Goal: Information Seeking & Learning: Learn about a topic

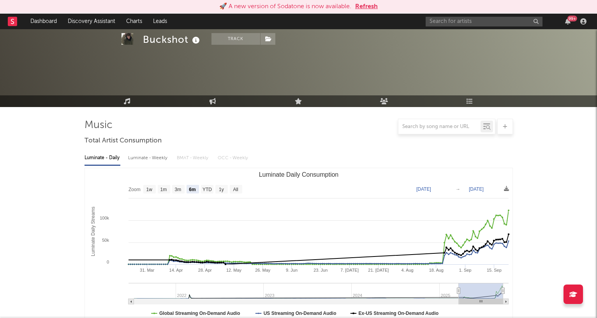
select select "6m"
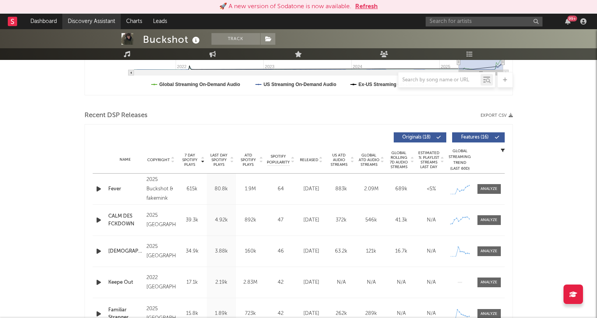
click at [93, 17] on link "Discovery Assistant" at bounding box center [91, 22] width 58 height 16
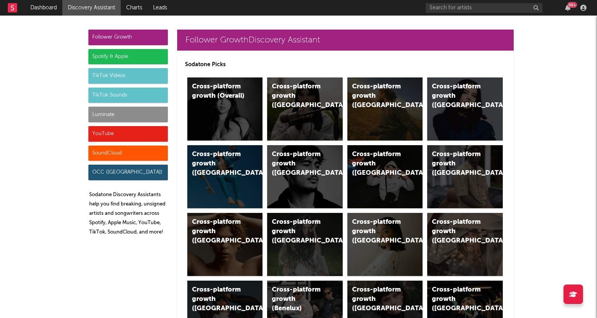
click at [153, 113] on div "Luminate" at bounding box center [127, 115] width 79 height 16
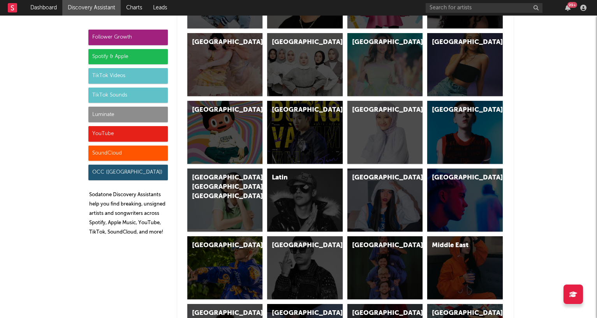
scroll to position [3424, 0]
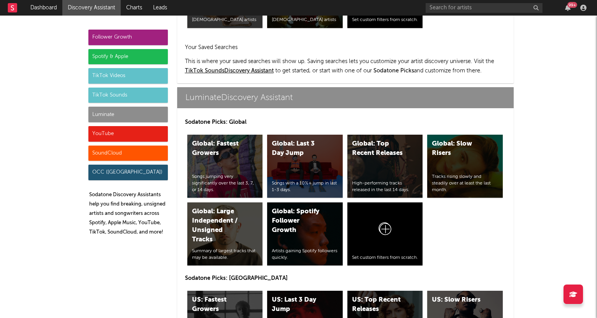
click at [146, 108] on div "Luminate" at bounding box center [127, 115] width 79 height 16
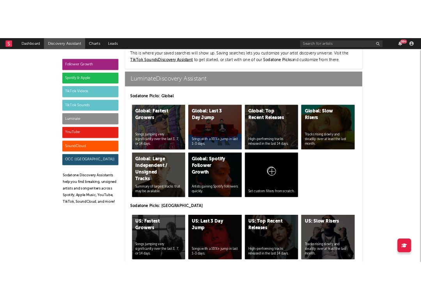
scroll to position [3465, 0]
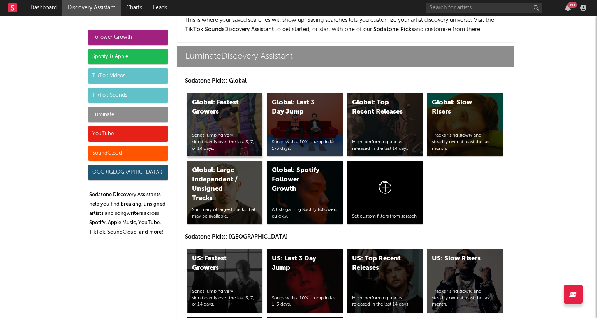
click at [227, 132] on div "Songs jumping very significantly over the last 3, 7, or 14 days." at bounding box center [225, 141] width 66 height 19
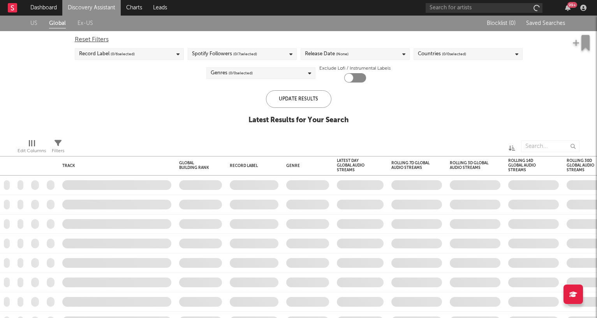
checkbox input "true"
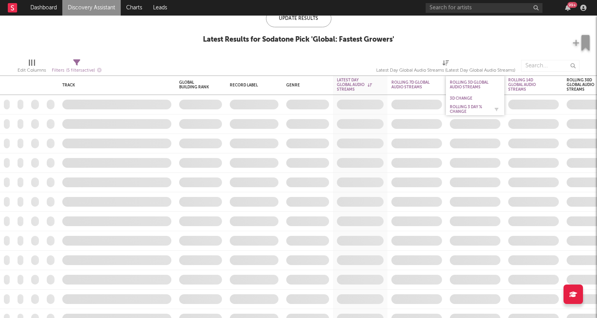
click at [466, 109] on div "Rolling 3 Day % Change" at bounding box center [469, 109] width 39 height 9
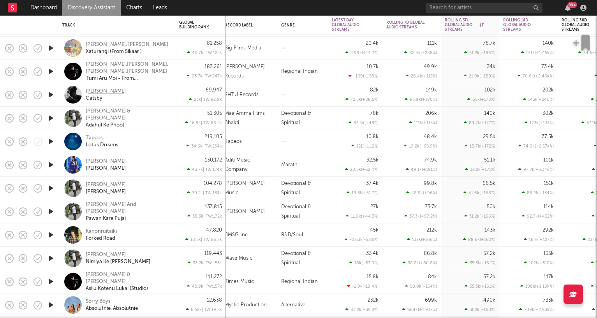
click at [90, 88] on div "Cade Alami" at bounding box center [106, 91] width 40 height 7
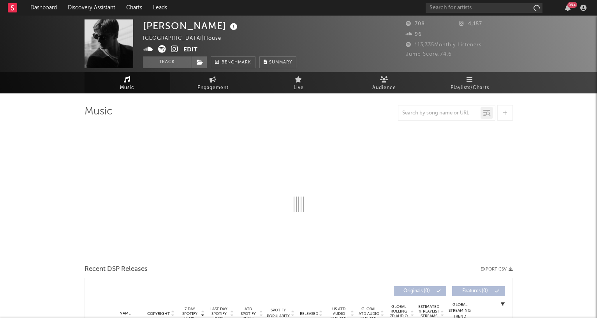
select select "1w"
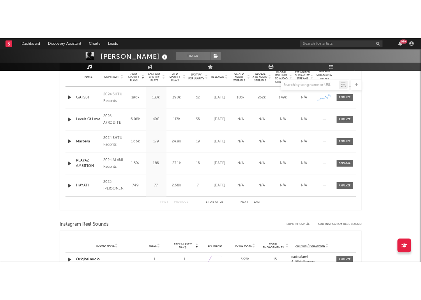
scroll to position [319, 0]
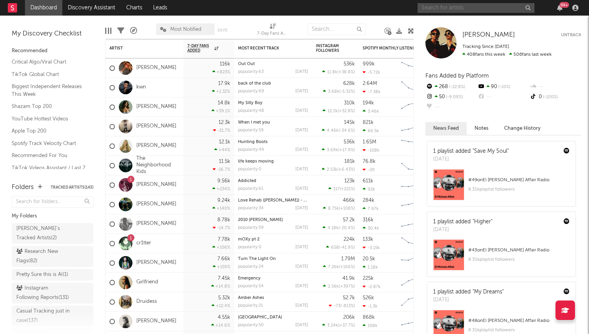
click at [440, 7] on input "text" at bounding box center [475, 8] width 117 height 10
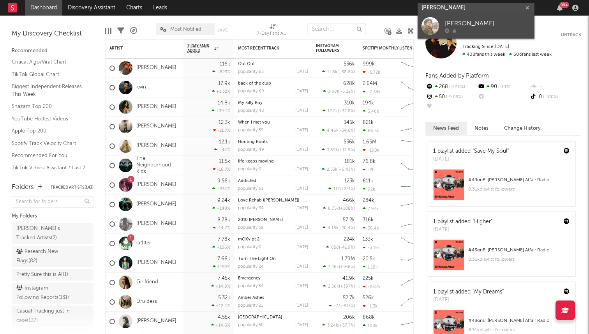
type input "daniel avii"
click at [470, 31] on div at bounding box center [488, 30] width 86 height 5
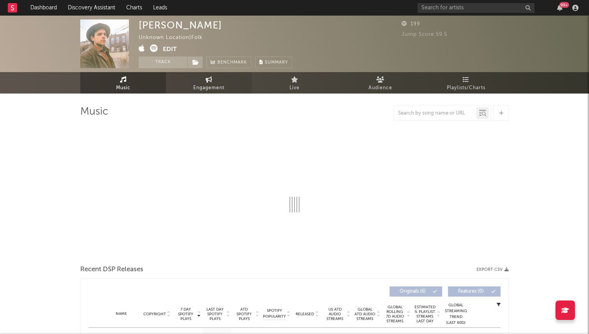
select select "6m"
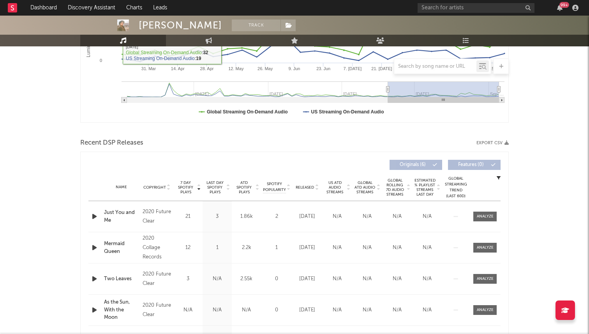
scroll to position [229, 0]
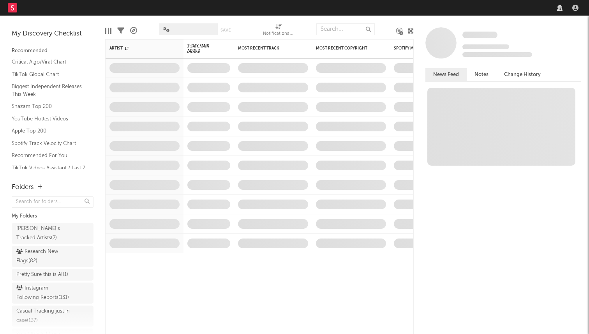
click at [488, 8] on nav "Dashboard Discovery Assistant Charts Leads" at bounding box center [294, 8] width 589 height 16
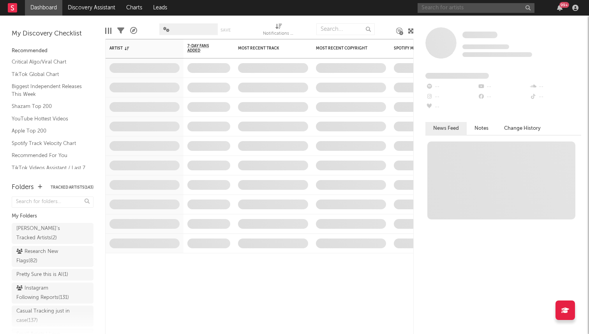
click at [481, 8] on input "text" at bounding box center [475, 8] width 117 height 10
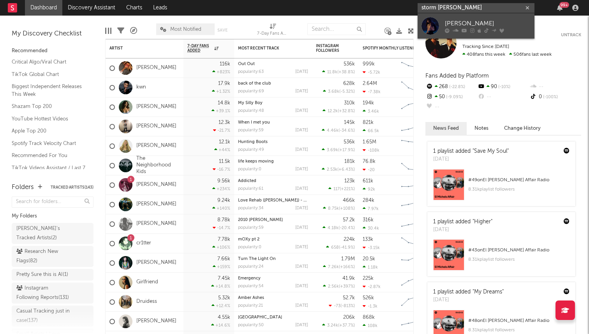
type input "storm henshaw"
click at [470, 22] on div "Storm Henshaw" at bounding box center [488, 23] width 86 height 9
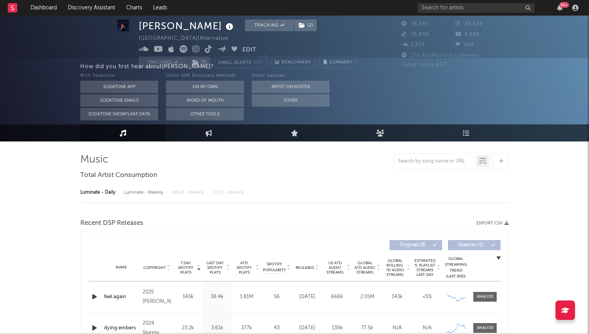
select select "6m"
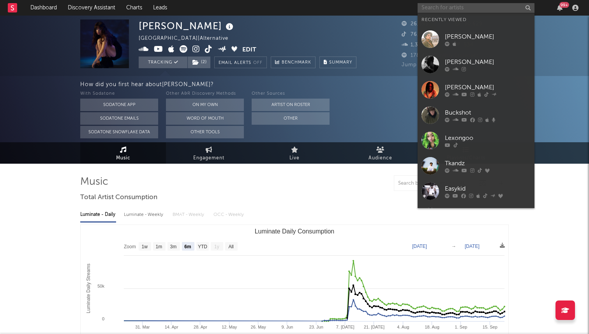
click at [445, 6] on input "text" at bounding box center [475, 8] width 117 height 10
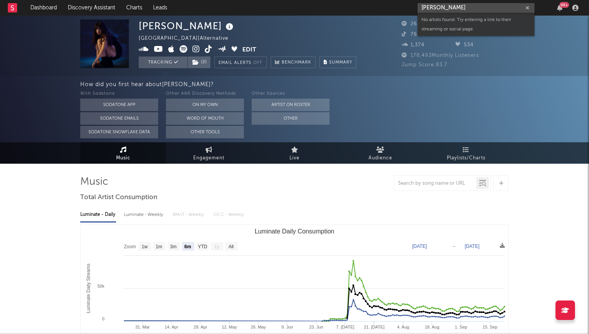
type input "joshua sloan"
drag, startPoint x: 454, startPoint y: 9, endPoint x: 386, endPoint y: 7, distance: 67.8
click at [386, 7] on nav "Dashboard Discovery Assistant Charts Leads joshua sloan 99 +" at bounding box center [294, 8] width 589 height 16
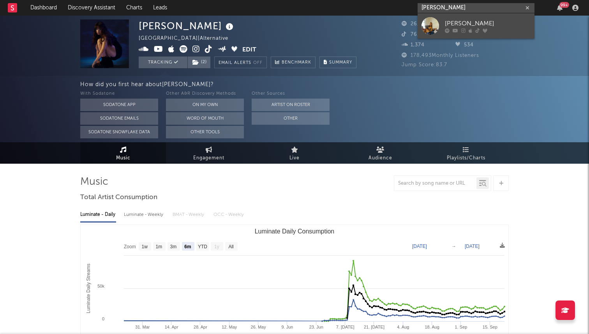
type input "abby powl"
click at [440, 19] on link "[PERSON_NAME]" at bounding box center [475, 25] width 117 height 25
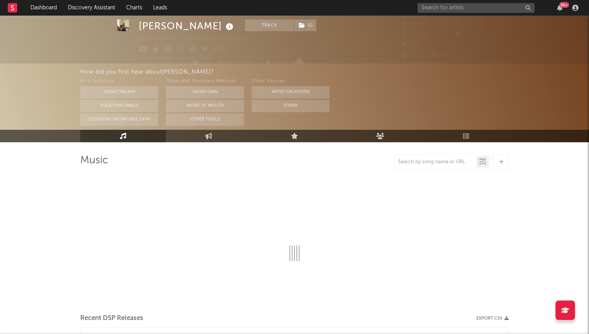
select select "6m"
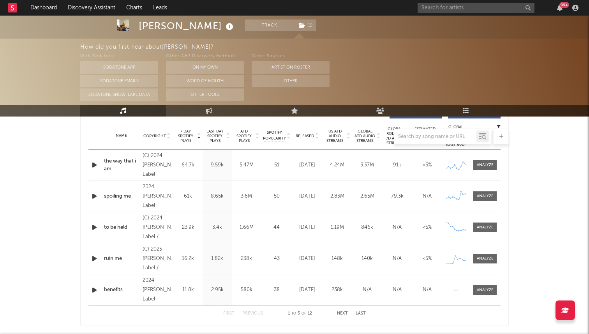
scroll to position [303, 0]
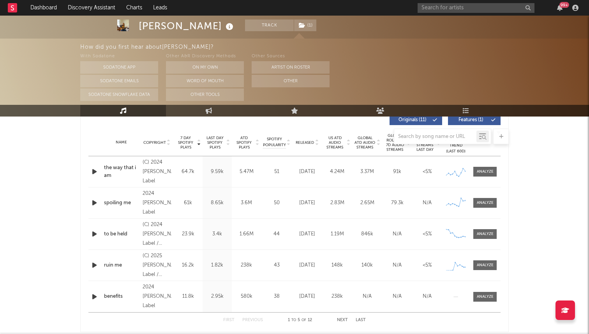
click at [308, 144] on div at bounding box center [294, 136] width 428 height 16
click at [310, 141] on div at bounding box center [294, 136] width 428 height 16
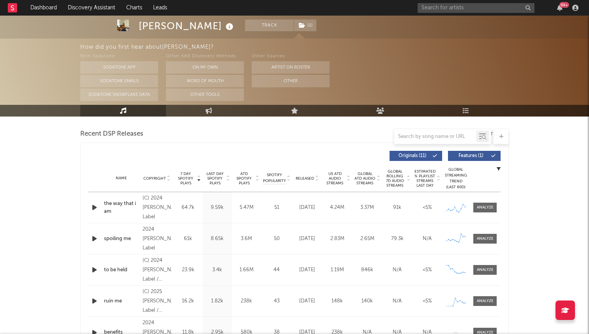
scroll to position [243, 0]
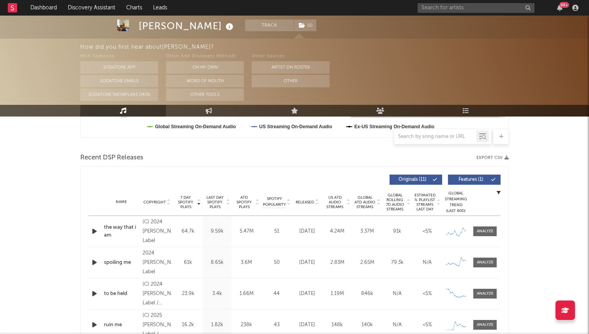
click at [307, 201] on span "Released" at bounding box center [305, 202] width 18 height 5
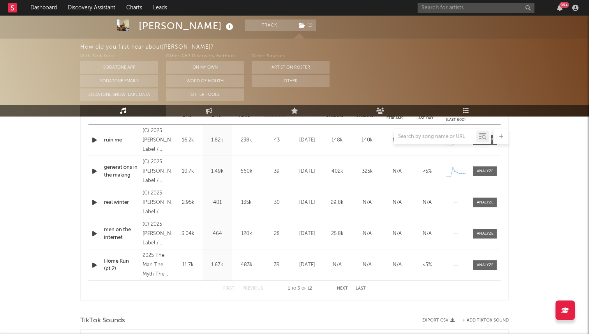
scroll to position [360, 0]
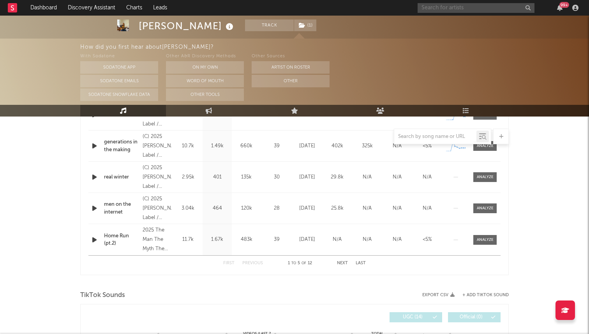
click at [485, 5] on input "text" at bounding box center [475, 8] width 117 height 10
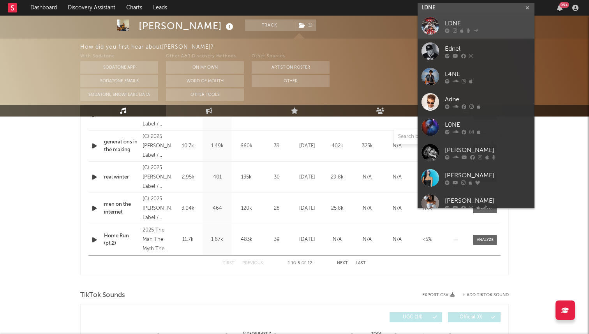
type input "LDNE"
click at [460, 23] on div "LDNE" at bounding box center [488, 23] width 86 height 9
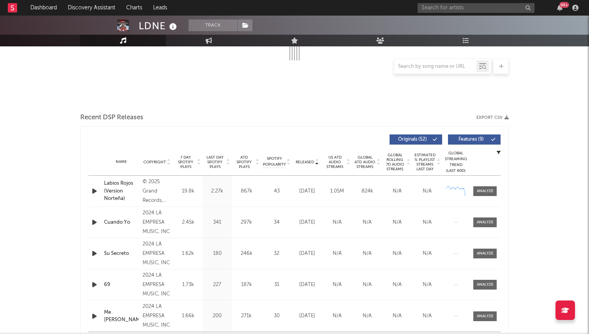
select select "6m"
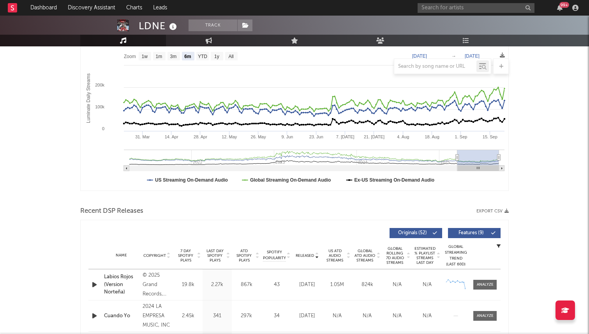
scroll to position [128, 0]
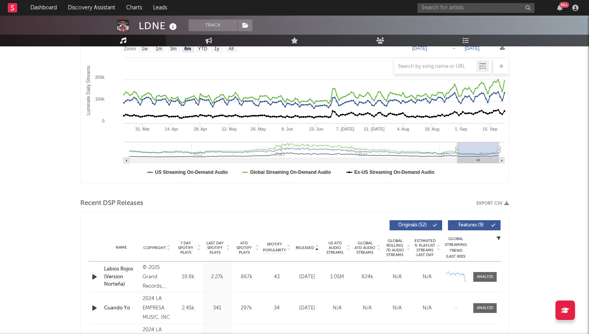
click at [186, 246] on span "7 Day Spotify Plays" at bounding box center [185, 248] width 21 height 14
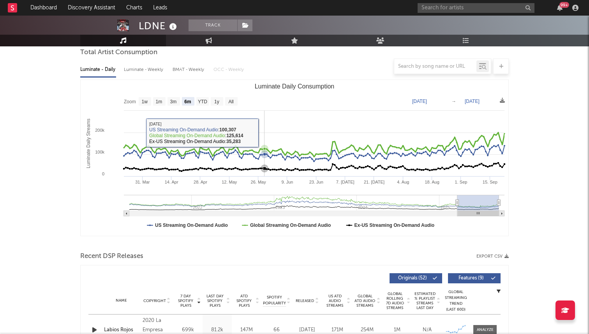
scroll to position [153, 0]
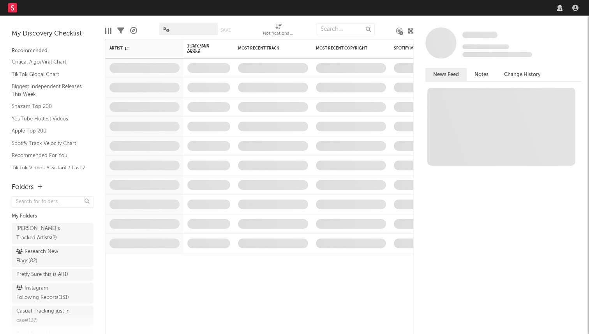
click at [482, 10] on nav "Dashboard Discovery Assistant Charts Leads" at bounding box center [294, 8] width 589 height 16
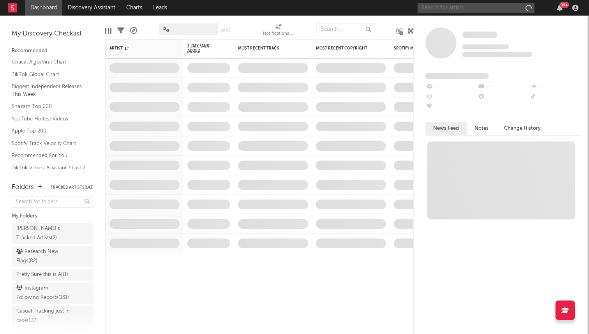
click at [468, 9] on input "text" at bounding box center [475, 8] width 117 height 10
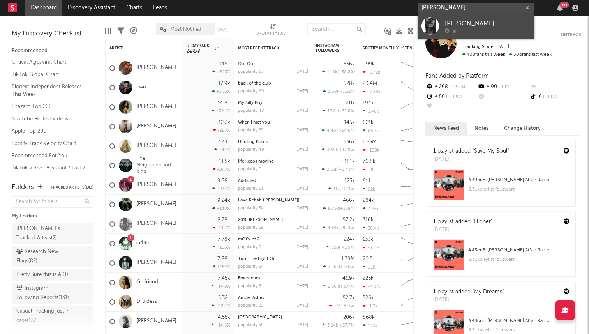
type input "eva swift"
click at [486, 25] on div "[PERSON_NAME]" at bounding box center [488, 23] width 86 height 9
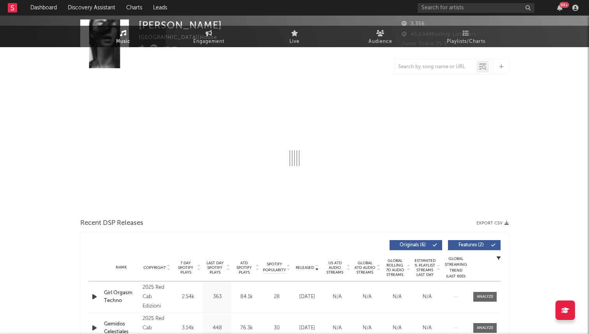
select select "1w"
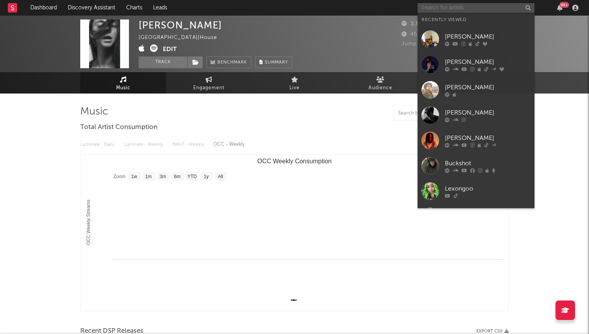
click at [451, 4] on input "text" at bounding box center [475, 8] width 117 height 10
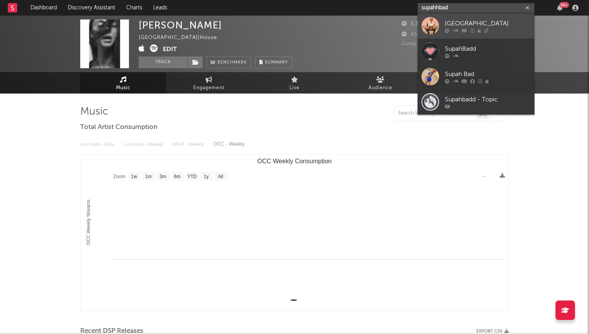
type input "supahhbad"
click at [480, 26] on div "[GEOGRAPHIC_DATA]" at bounding box center [488, 23] width 86 height 9
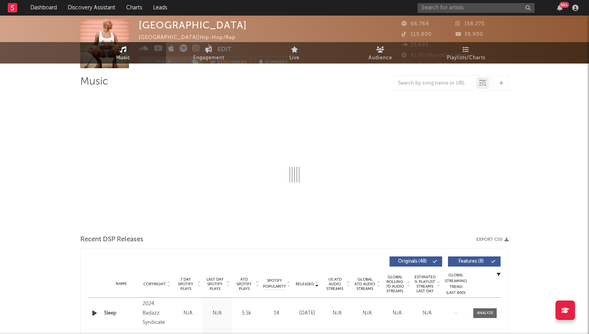
select select "6m"
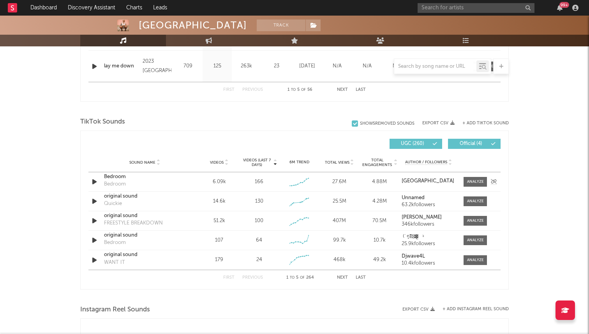
scroll to position [465, 0]
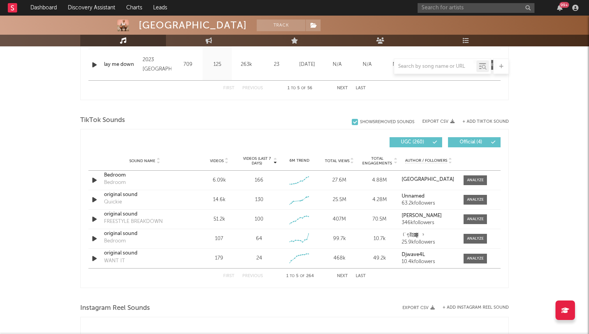
click at [343, 276] on button "Next" at bounding box center [342, 276] width 11 height 4
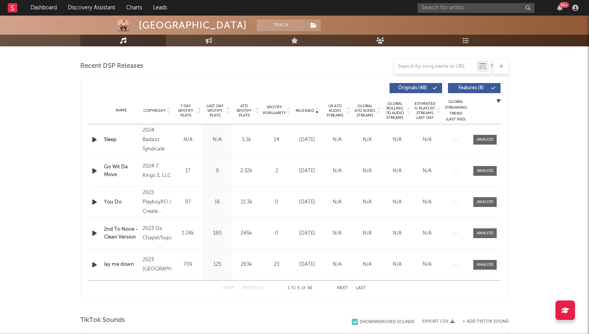
scroll to position [267, 0]
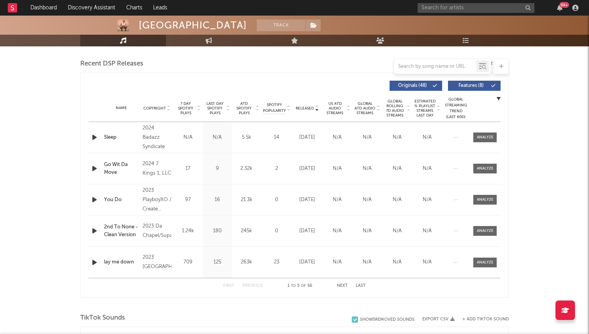
click at [340, 286] on button "Next" at bounding box center [342, 285] width 11 height 4
drag, startPoint x: 340, startPoint y: 286, endPoint x: 309, endPoint y: 232, distance: 61.6
click at [309, 233] on div "Released Copyright 7 Day Spotify Plays Last Day Spotify Plays ATD Spotify Plays…" at bounding box center [294, 185] width 412 height 217
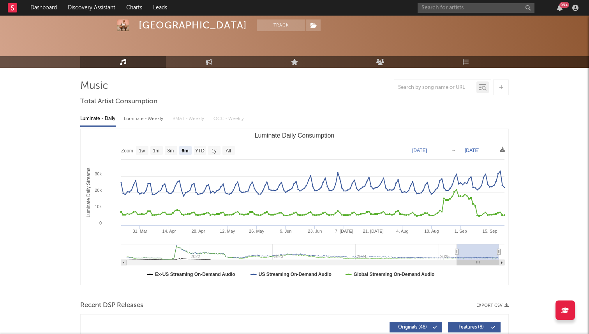
scroll to position [0, 0]
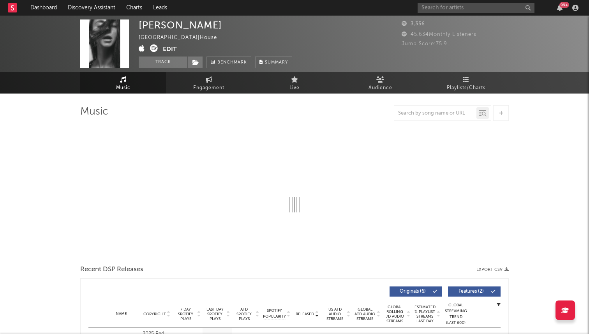
select select "1w"
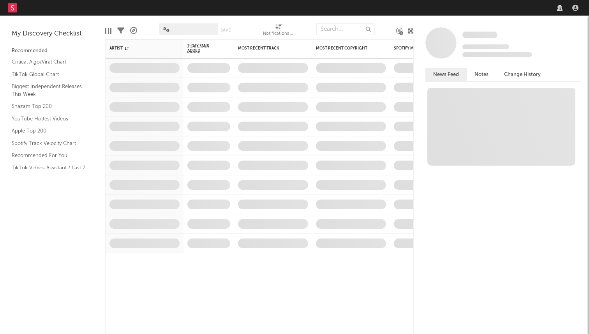
click at [467, 11] on nav "Dashboard Discovery Assistant Charts Leads" at bounding box center [294, 8] width 589 height 16
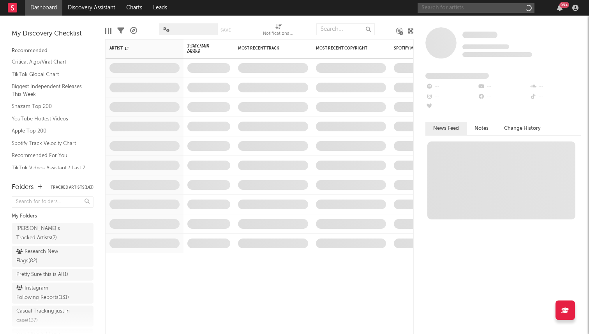
click at [470, 8] on input "text" at bounding box center [475, 8] width 117 height 10
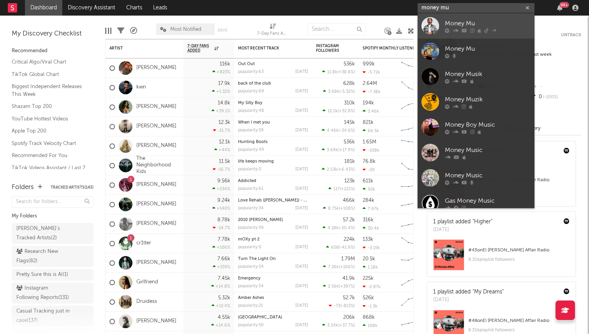
type input "money mu"
click at [477, 30] on icon at bounding box center [479, 30] width 4 height 5
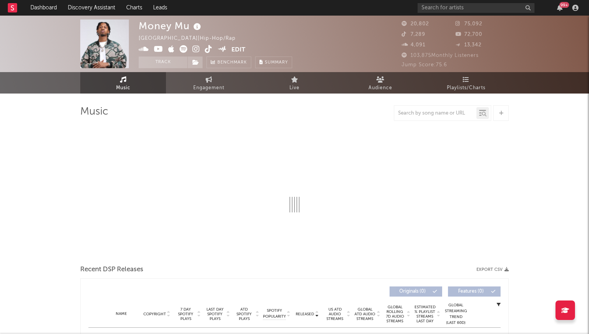
select select "6m"
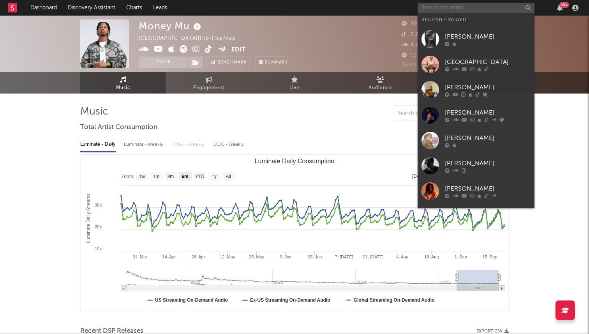
click at [429, 9] on input "text" at bounding box center [475, 8] width 117 height 10
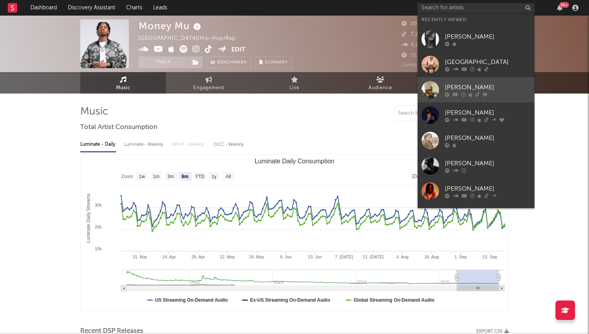
click at [459, 84] on div "[PERSON_NAME]" at bounding box center [488, 87] width 86 height 9
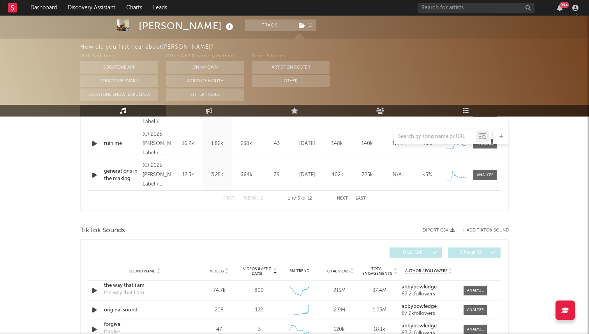
select select "6m"
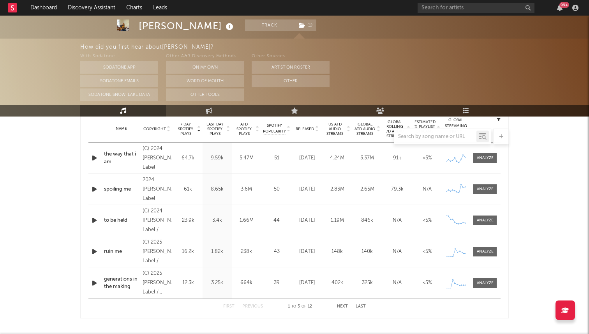
scroll to position [293, 0]
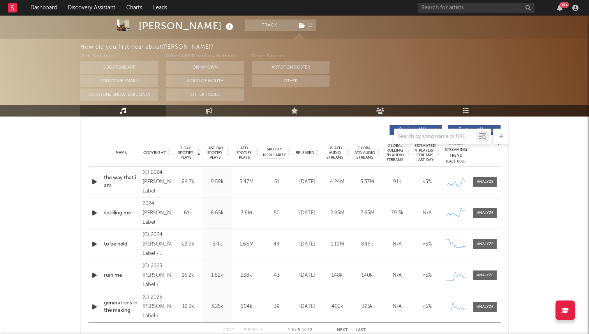
click at [305, 151] on span "Released" at bounding box center [305, 152] width 18 height 5
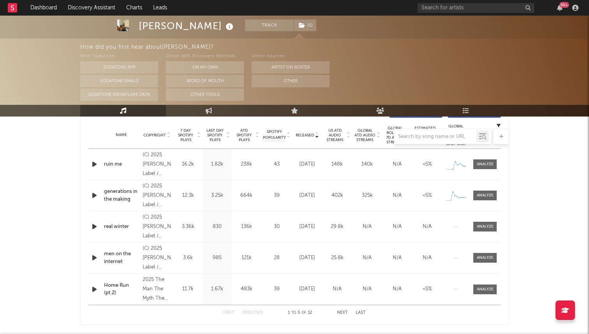
scroll to position [286, 0]
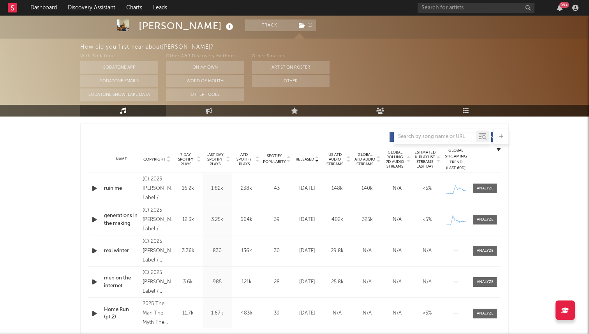
click at [193, 164] on span "7 Day Spotify Plays" at bounding box center [185, 159] width 21 height 14
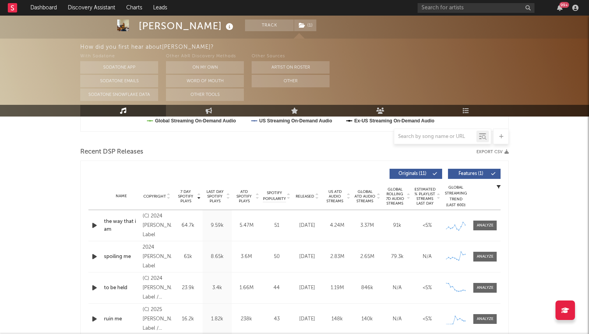
scroll to position [249, 0]
click at [481, 225] on div at bounding box center [485, 226] width 17 height 6
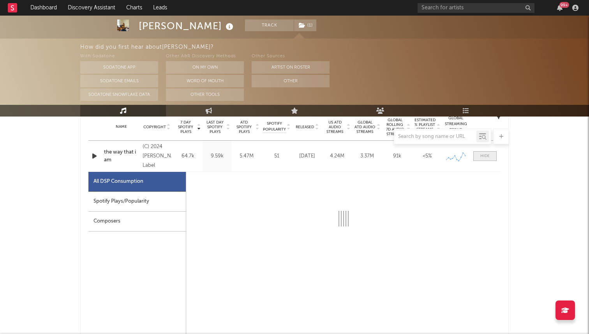
scroll to position [349, 0]
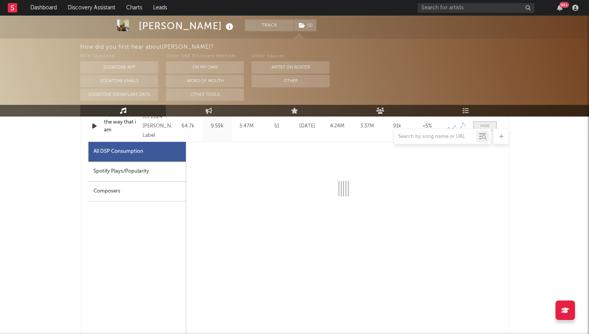
select select "6m"
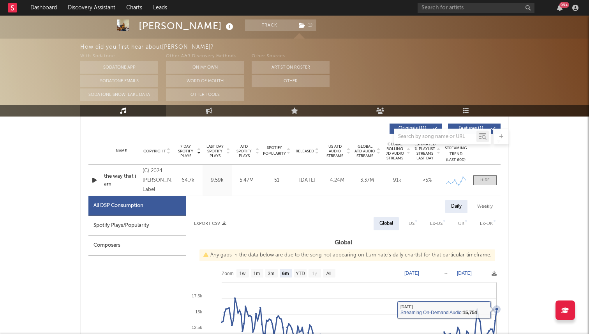
scroll to position [293, 0]
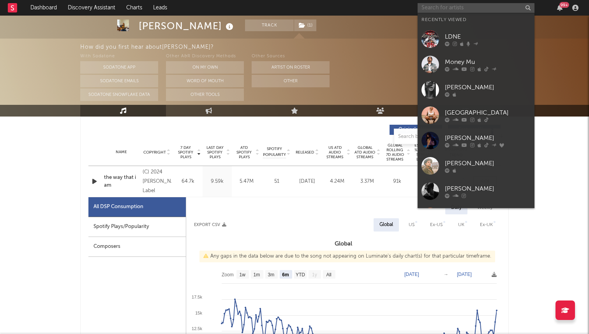
click at [473, 7] on input "text" at bounding box center [475, 8] width 117 height 10
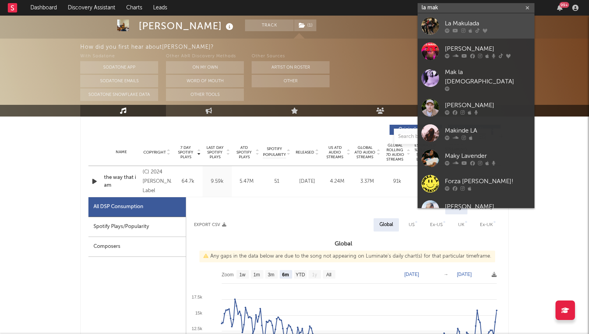
type input "la mak"
click at [463, 22] on div "La Makulada" at bounding box center [488, 23] width 86 height 9
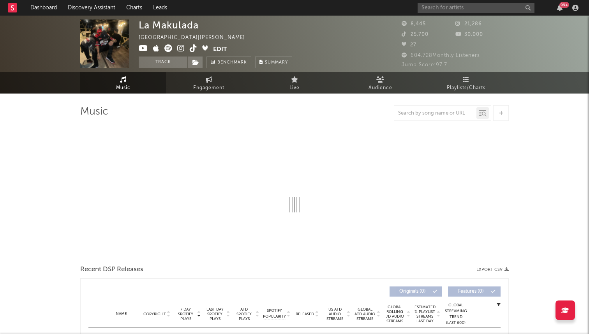
select select "1w"
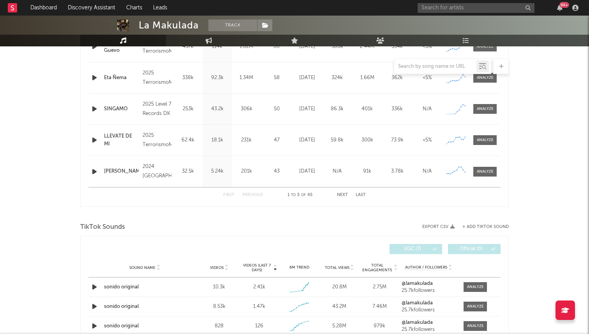
scroll to position [276, 0]
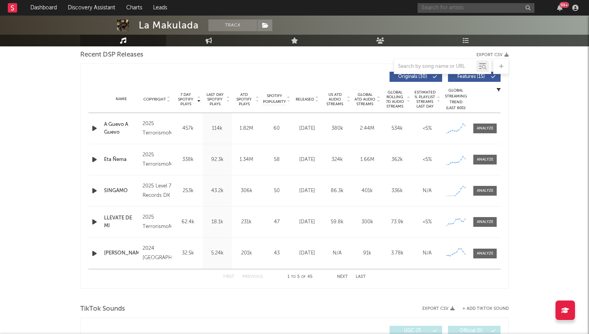
click at [434, 8] on input "text" at bounding box center [475, 8] width 117 height 10
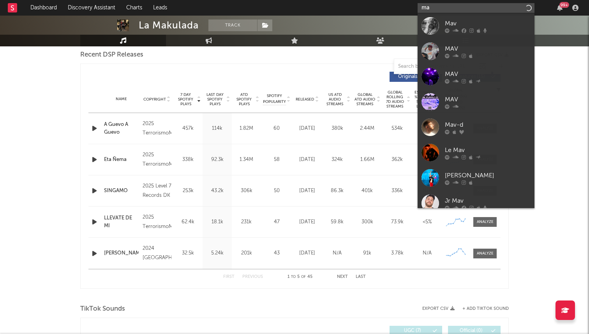
type input "m"
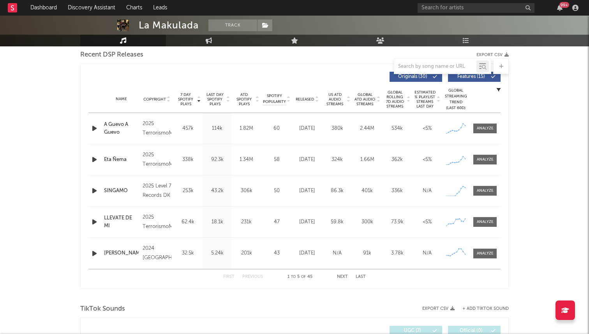
click at [91, 134] on div "Name A Guevo A Guevo Copyright 2025 TerrorismoMusic Label TerrorismoMusic Album…" at bounding box center [294, 128] width 412 height 31
click at [94, 128] on icon "button" at bounding box center [94, 128] width 8 height 10
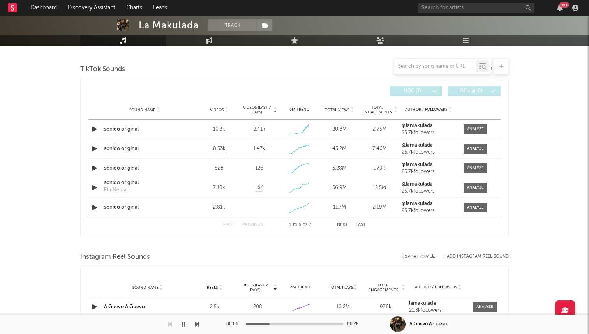
scroll to position [506, 0]
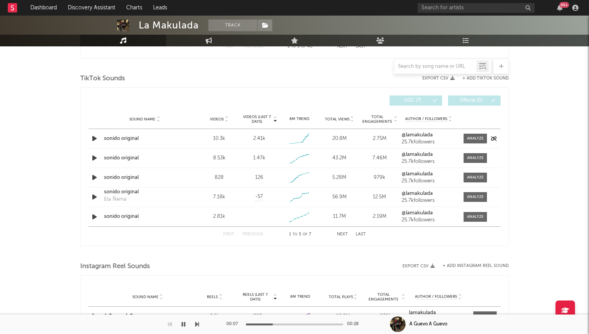
click at [95, 140] on icon "button" at bounding box center [94, 139] width 8 height 10
click at [95, 157] on icon "button" at bounding box center [94, 158] width 8 height 10
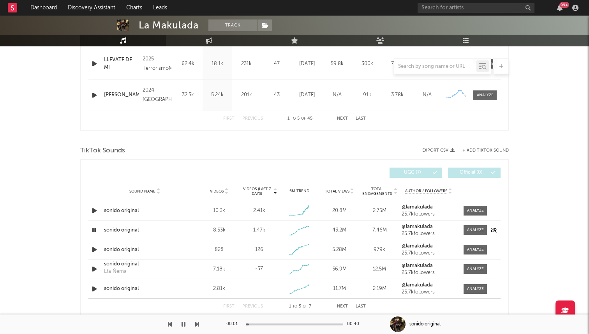
scroll to position [407, 0]
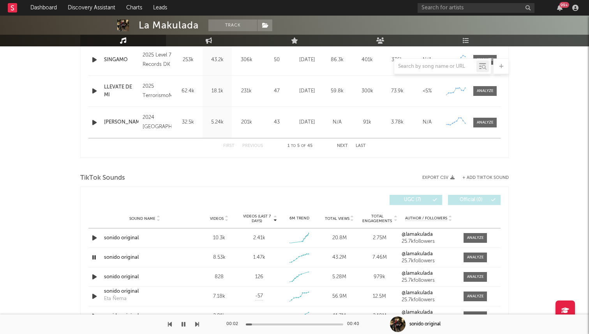
click at [288, 324] on div at bounding box center [294, 324] width 97 height 2
click at [316, 323] on div at bounding box center [294, 324] width 97 height 2
click at [93, 257] on icon "button" at bounding box center [93, 257] width 7 height 10
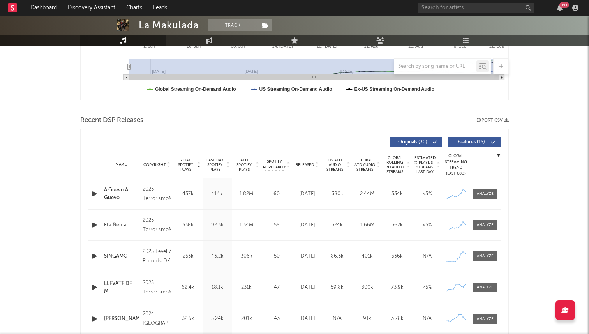
scroll to position [213, 0]
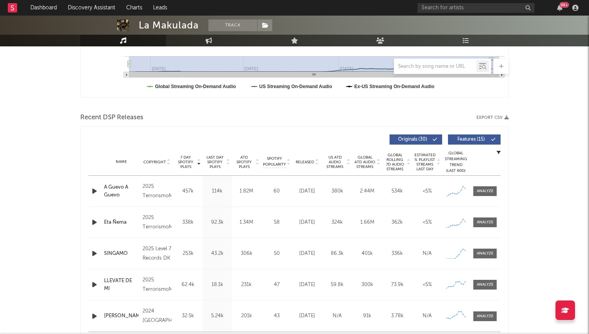
click at [95, 222] on icon "button" at bounding box center [94, 222] width 8 height 10
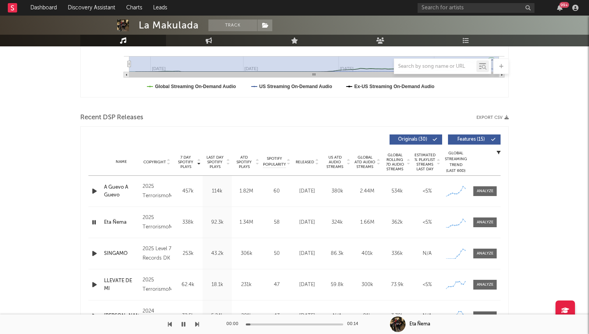
click at [95, 222] on icon "button" at bounding box center [93, 222] width 7 height 10
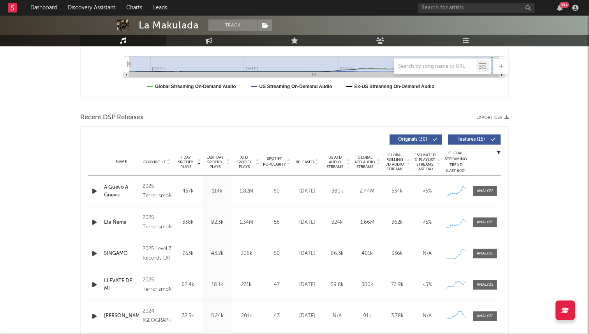
click at [93, 254] on icon "button" at bounding box center [94, 253] width 8 height 10
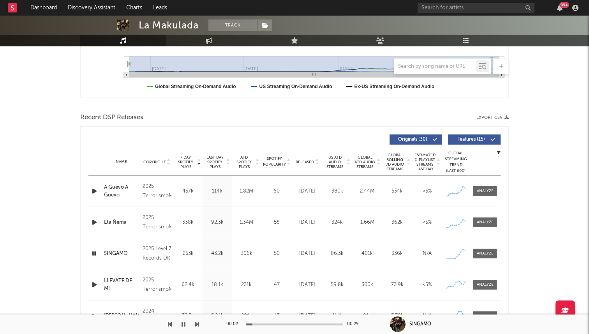
click at [295, 323] on div at bounding box center [294, 324] width 97 height 2
click at [93, 254] on icon "button" at bounding box center [93, 253] width 7 height 10
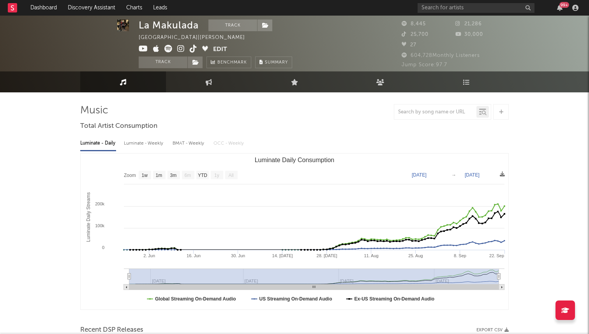
scroll to position [0, 0]
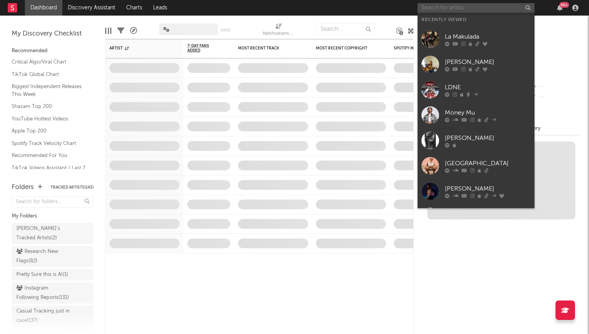
click at [486, 7] on input "text" at bounding box center [475, 8] width 117 height 10
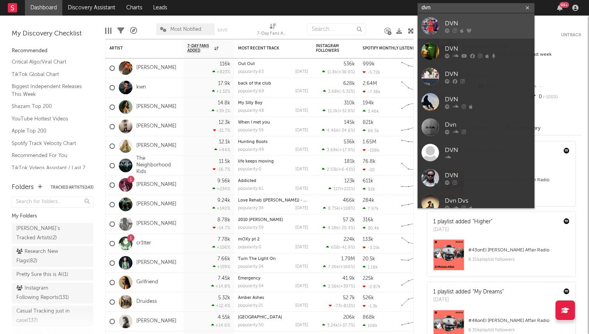
type input "dvn"
click at [429, 32] on div at bounding box center [430, 26] width 18 height 18
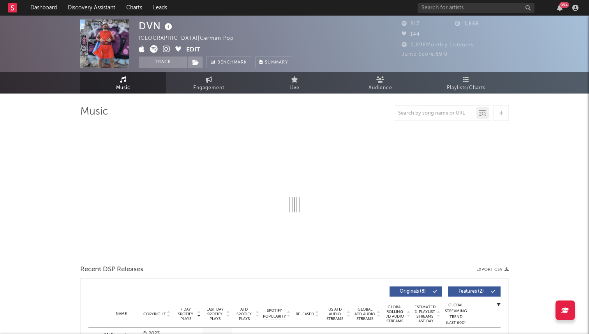
select select "1w"
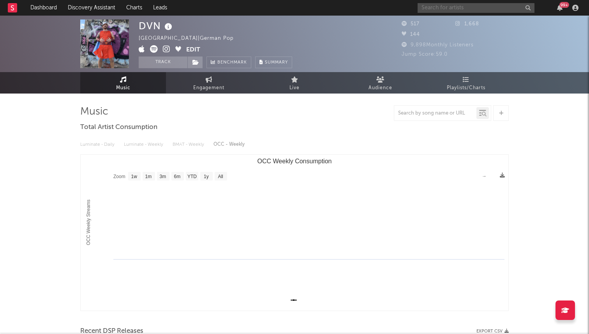
click at [479, 4] on input "text" at bounding box center [475, 8] width 117 height 10
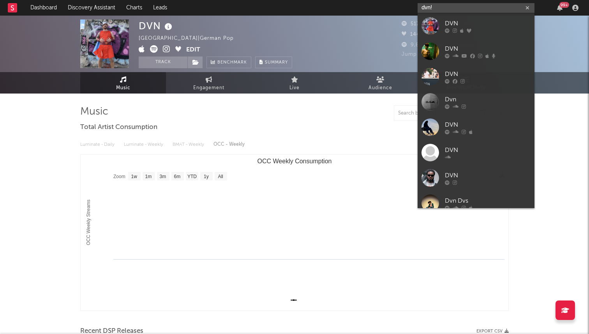
type input "dvn!"
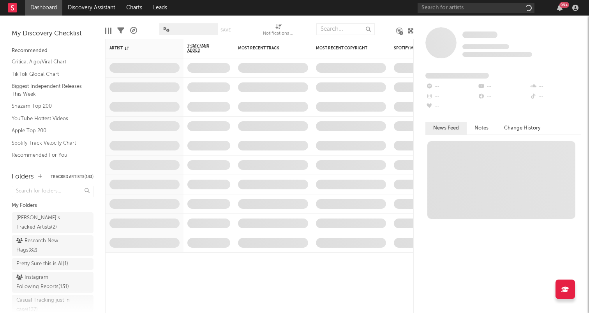
click at [446, 13] on div "99 +" at bounding box center [499, 8] width 164 height 16
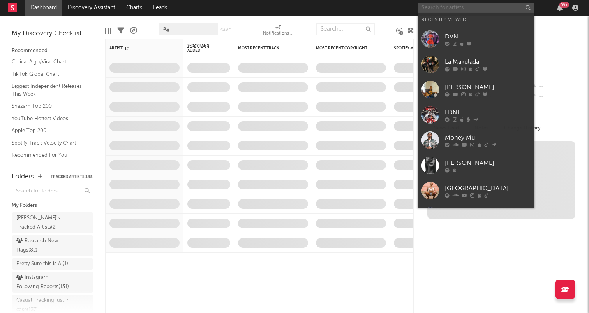
click at [447, 9] on input "text" at bounding box center [475, 8] width 117 height 10
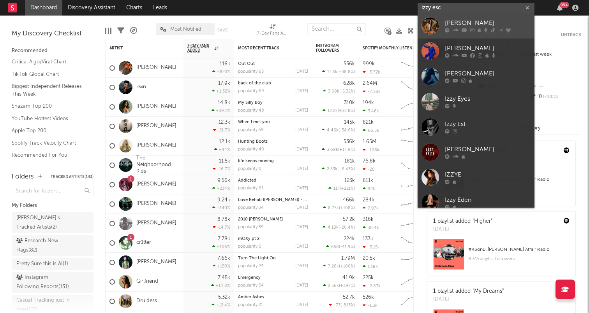
type input "izzy esc"
click at [450, 20] on div "[PERSON_NAME]" at bounding box center [488, 23] width 86 height 9
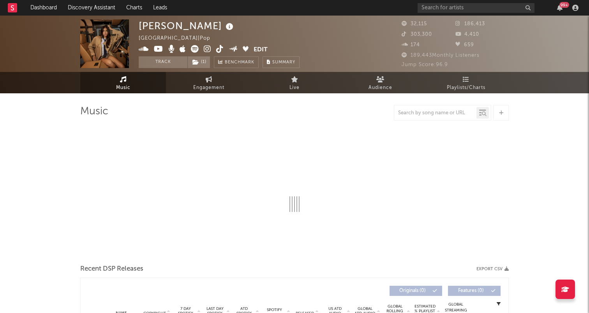
select select "6m"
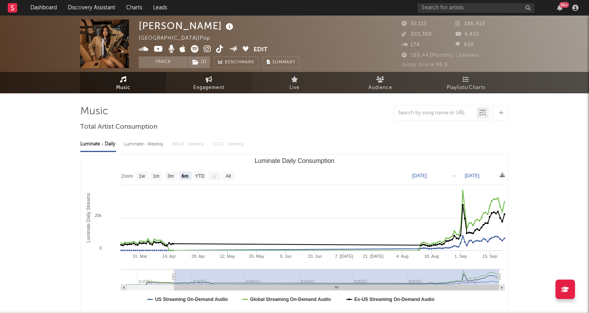
click at [199, 92] on span "Engagement" at bounding box center [208, 87] width 31 height 9
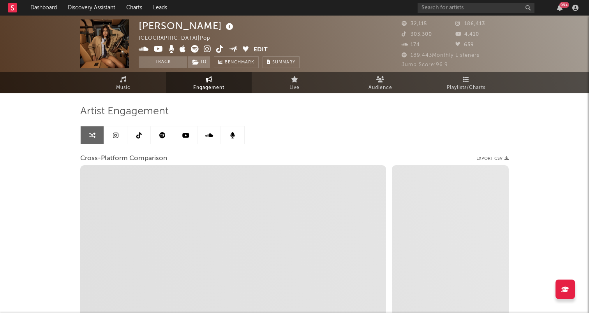
select select "1w"
click at [141, 136] on icon at bounding box center [138, 135] width 5 height 6
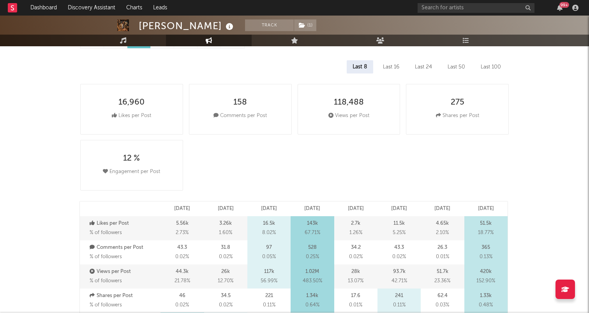
select select "6m"
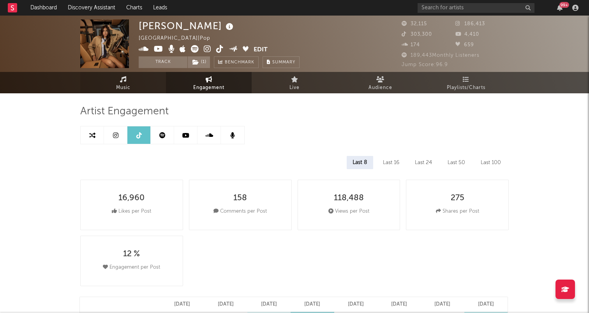
click at [139, 91] on link "Music" at bounding box center [123, 82] width 86 height 21
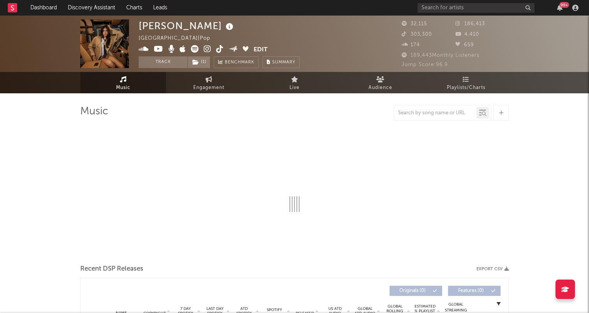
select select "6m"
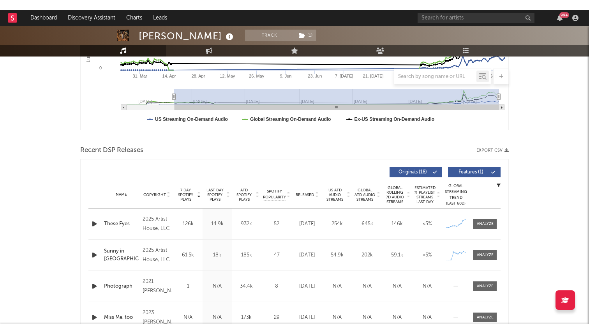
scroll to position [262, 0]
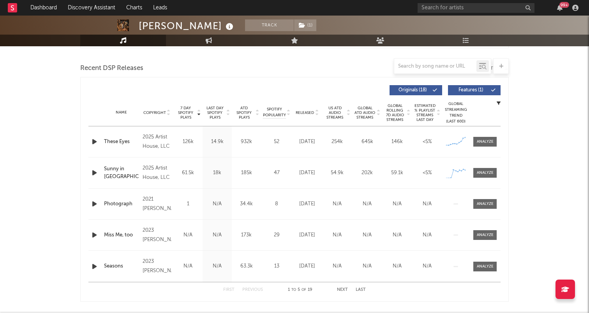
click at [305, 112] on span "Released" at bounding box center [305, 113] width 18 height 5
click at [187, 112] on span "7 Day Spotify Plays" at bounding box center [185, 113] width 21 height 14
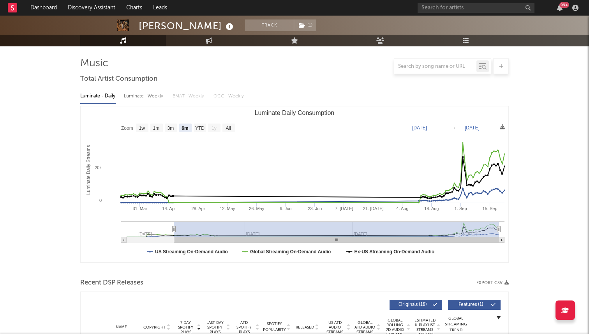
scroll to position [0, 0]
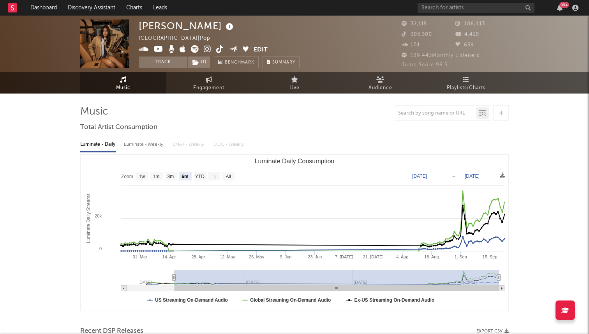
click at [450, 15] on div "99 +" at bounding box center [499, 8] width 164 height 16
click at [448, 10] on input "text" at bounding box center [475, 8] width 117 height 10
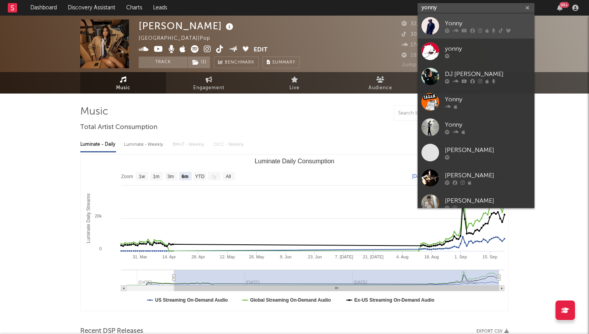
type input "yonny"
click at [424, 23] on div at bounding box center [430, 26] width 18 height 18
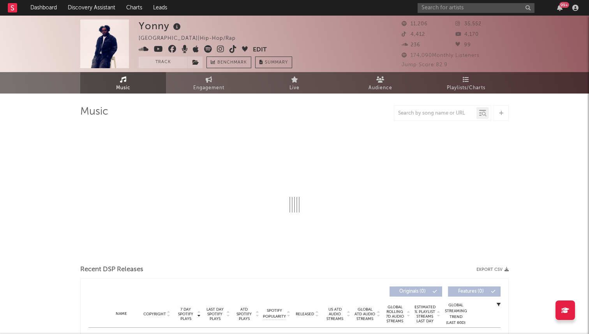
select select "6m"
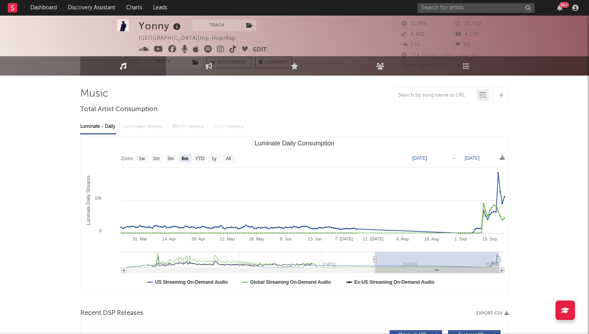
scroll to position [25, 0]
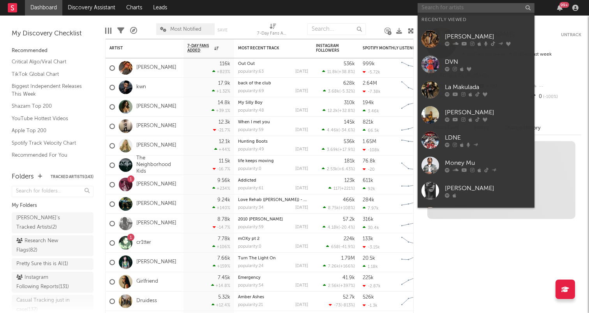
click at [452, 9] on input "text" at bounding box center [475, 8] width 117 height 10
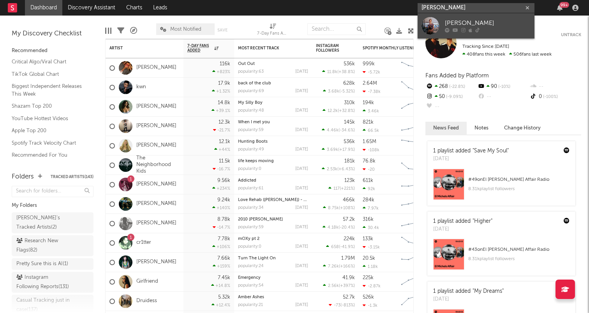
type input "[PERSON_NAME]"
click at [439, 28] on link "[PERSON_NAME]" at bounding box center [475, 25] width 117 height 25
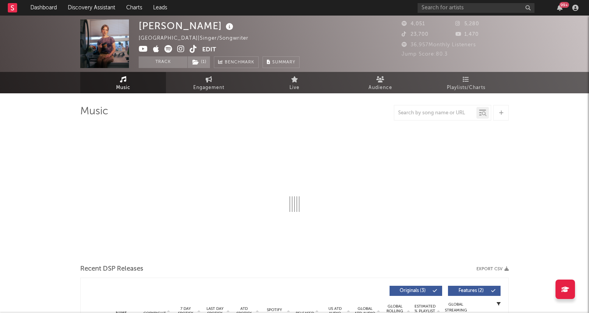
select select "1w"
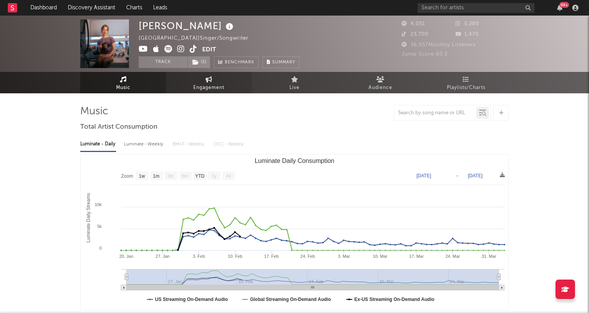
click at [216, 80] on link "Engagement" at bounding box center [209, 82] width 86 height 21
select select "1w"
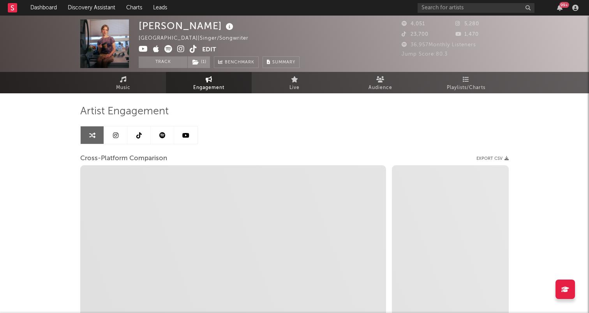
click at [132, 138] on link at bounding box center [138, 136] width 23 height 18
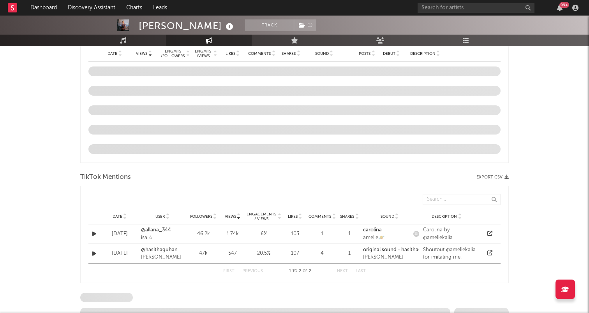
select select "6m"
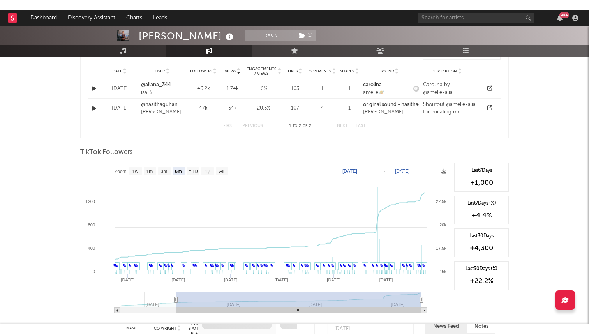
scroll to position [608, 0]
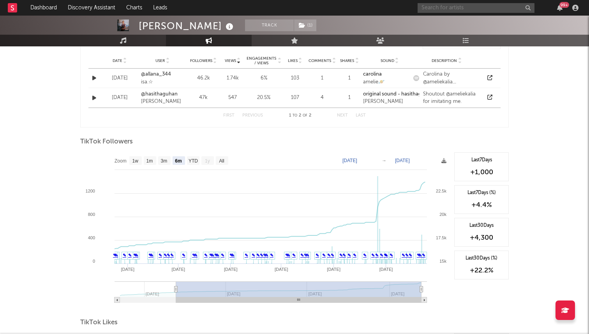
click at [444, 9] on input "text" at bounding box center [475, 8] width 117 height 10
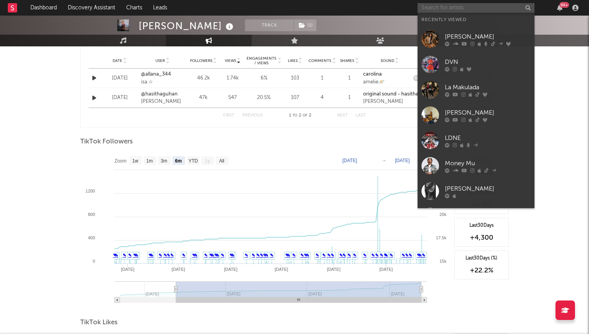
paste input "https://open.spotify.com/artist/5uC14yK2jfBSSzyxzoozTd"
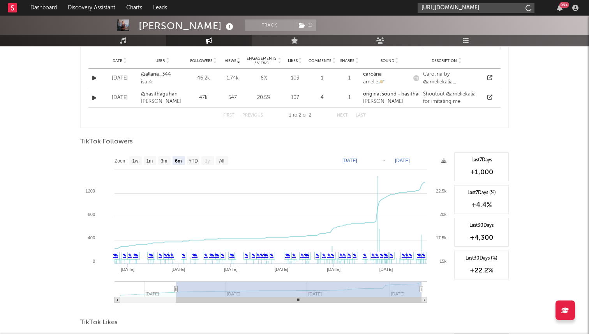
scroll to position [0, 42]
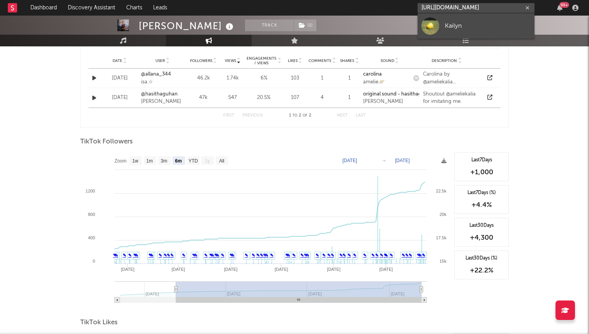
type input "https://open.spotify.com/artist/5uC14yK2jfBSSzyxzoozTd"
click at [447, 29] on div "Kailyn" at bounding box center [488, 25] width 86 height 9
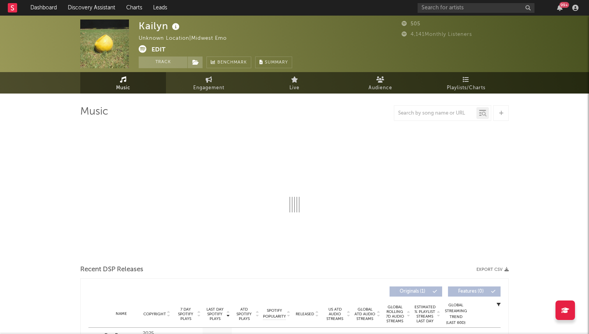
select select "1w"
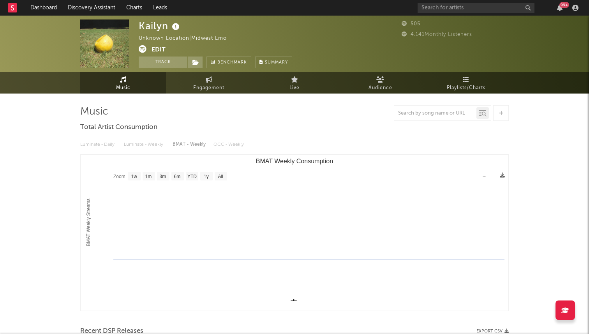
click at [158, 50] on button "Edit" at bounding box center [158, 50] width 14 height 10
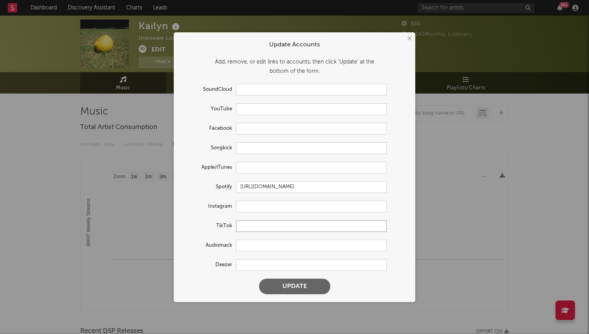
click at [250, 224] on input "text" at bounding box center [311, 226] width 151 height 12
paste input "https://www.tiktok.com/@swagmasterkaiblynwaiblyn"
type input "https://www.tiktok.com/@swagmasterkaiblynwaiblyn"
click at [259, 278] on button "Update" at bounding box center [294, 286] width 71 height 16
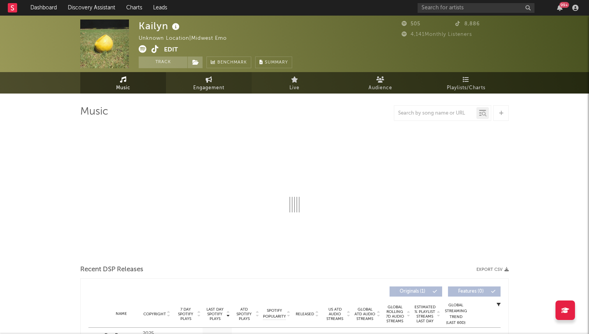
select select "1w"
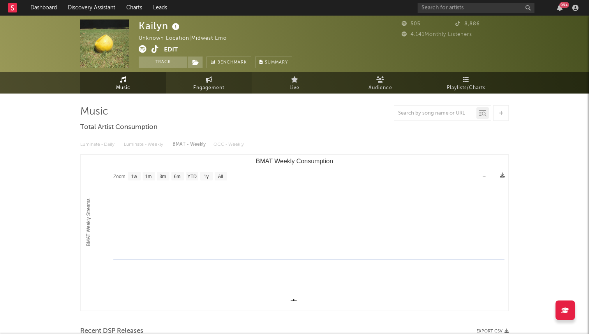
click at [218, 87] on span "Engagement" at bounding box center [208, 87] width 31 height 9
select select "1w"
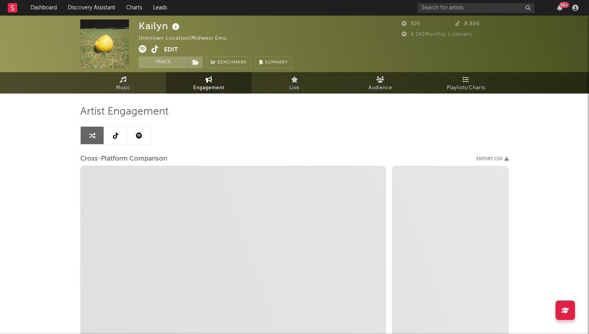
click at [112, 136] on link at bounding box center [115, 136] width 23 height 18
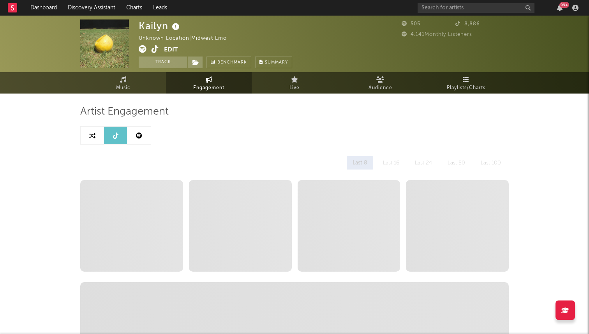
select select "1w"
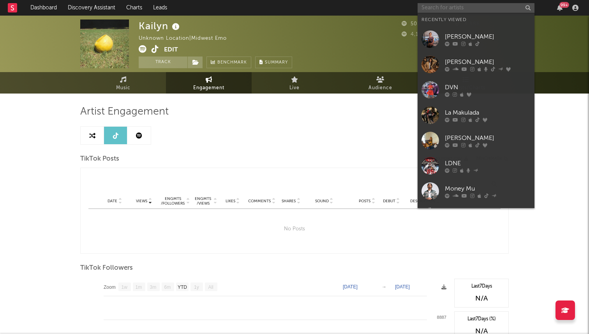
click at [444, 8] on input "text" at bounding box center [475, 8] width 117 height 10
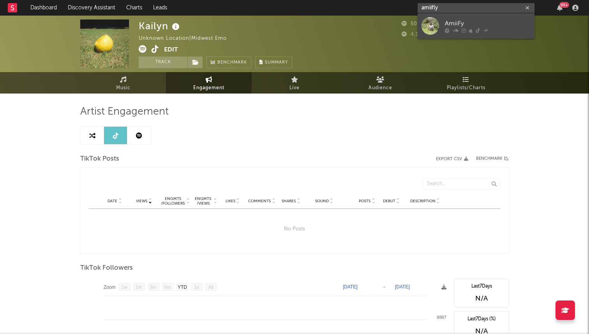
type input "amiifly"
click at [442, 19] on link "AmiiFy" at bounding box center [475, 25] width 117 height 25
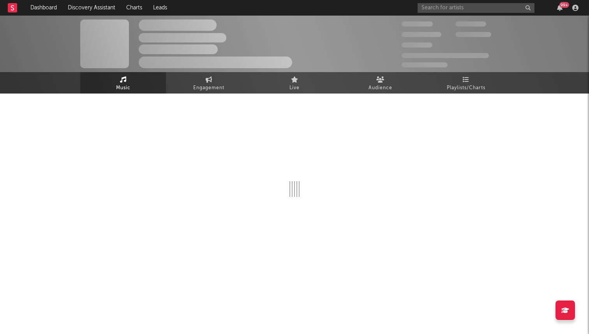
select select "1w"
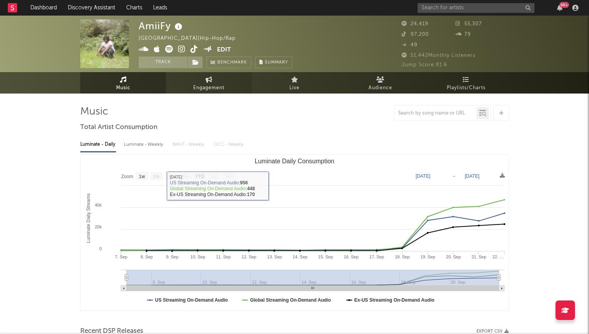
click at [188, 88] on link "Engagement" at bounding box center [209, 82] width 86 height 21
select select "1w"
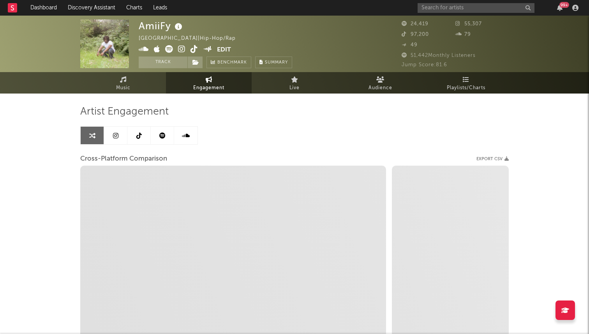
click at [137, 138] on icon at bounding box center [138, 135] width 5 height 6
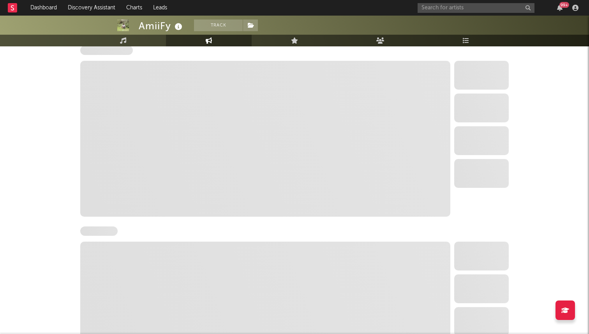
select select "6m"
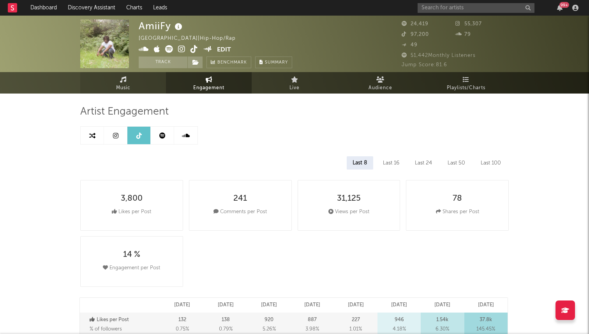
click at [156, 81] on link "Music" at bounding box center [123, 82] width 86 height 21
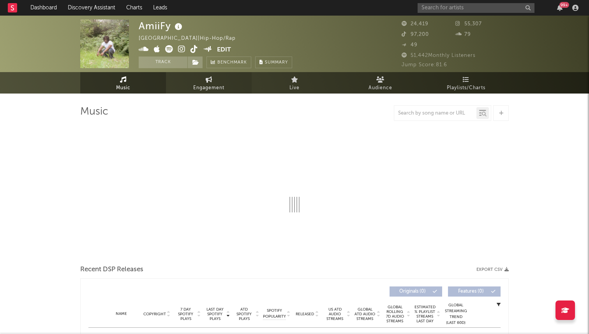
select select "1w"
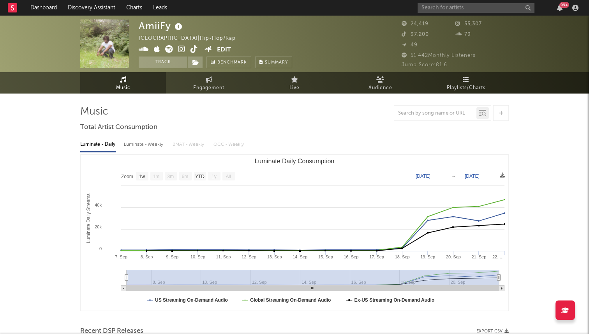
click at [192, 48] on icon at bounding box center [193, 49] width 7 height 8
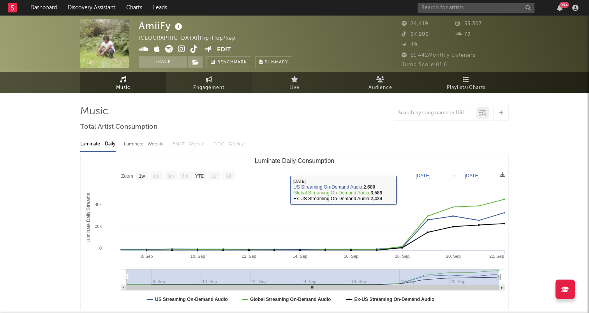
click at [201, 89] on span "Engagement" at bounding box center [208, 87] width 31 height 9
select select "1w"
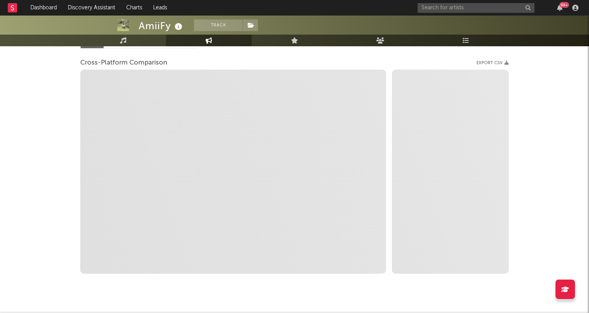
scroll to position [86, 0]
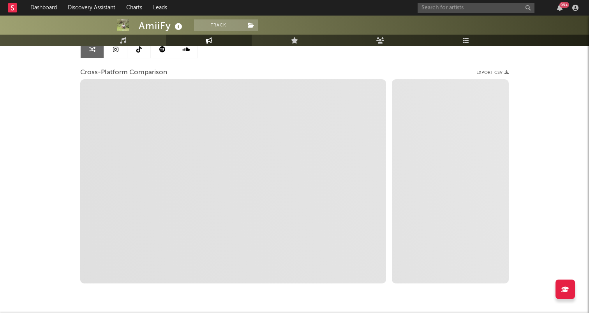
select select "1m"
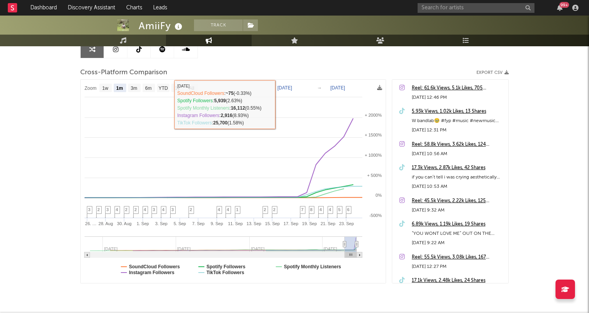
click at [142, 53] on link at bounding box center [138, 49] width 23 height 18
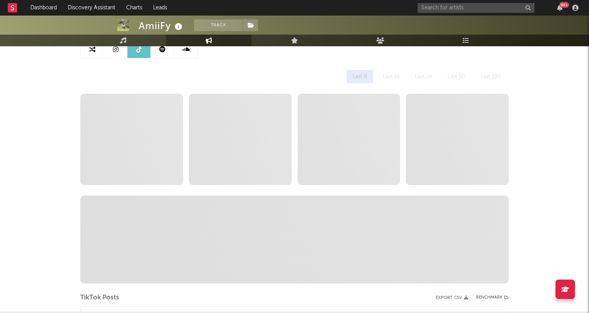
select select "6m"
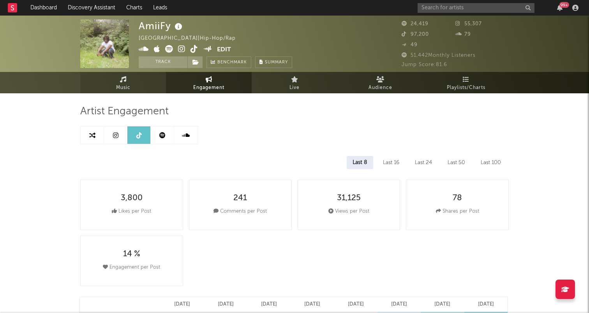
click at [112, 84] on link "Music" at bounding box center [123, 82] width 86 height 21
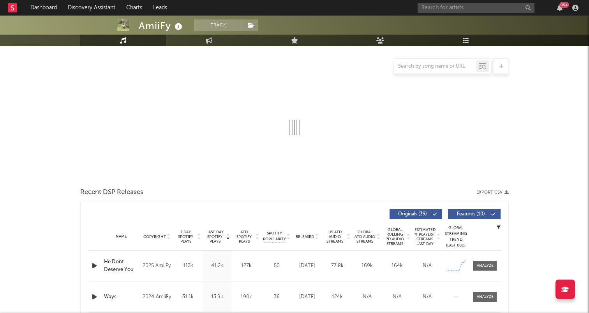
select select "1w"
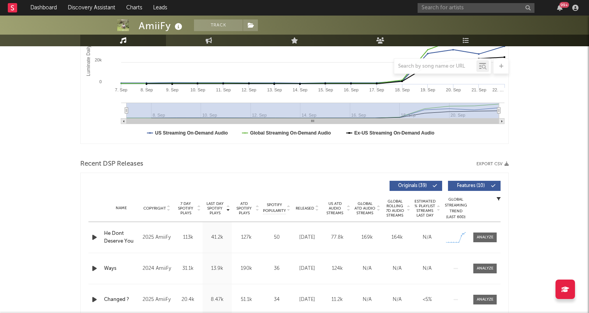
scroll to position [171, 0]
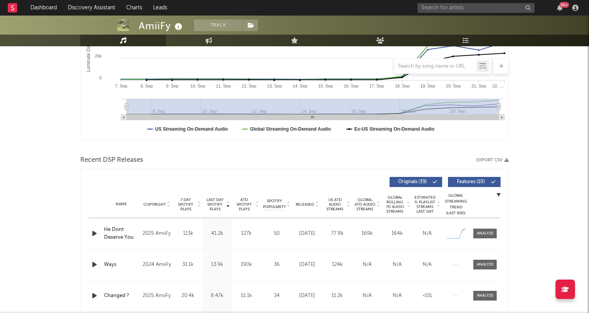
click at [95, 235] on icon "button" at bounding box center [94, 234] width 8 height 10
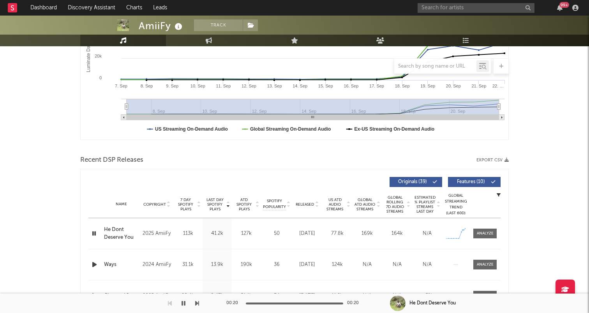
scroll to position [0, 0]
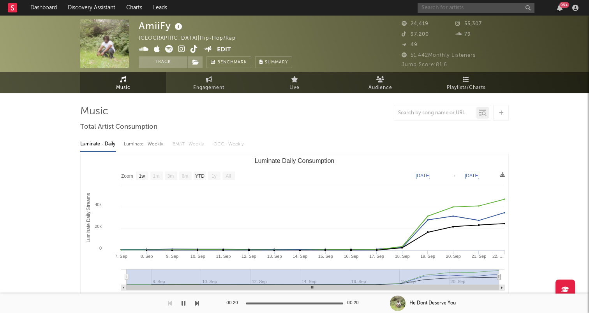
click at [444, 7] on input "text" at bounding box center [475, 8] width 117 height 10
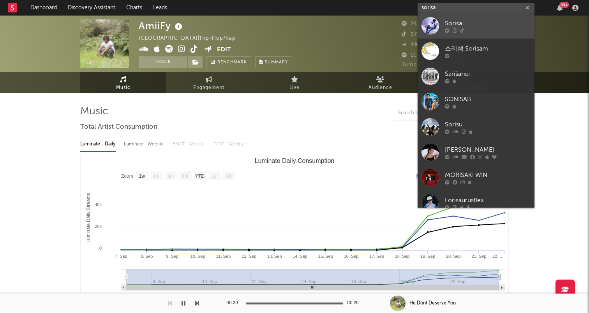
type input "sorisa"
click at [442, 27] on link "Sorisa" at bounding box center [475, 25] width 117 height 25
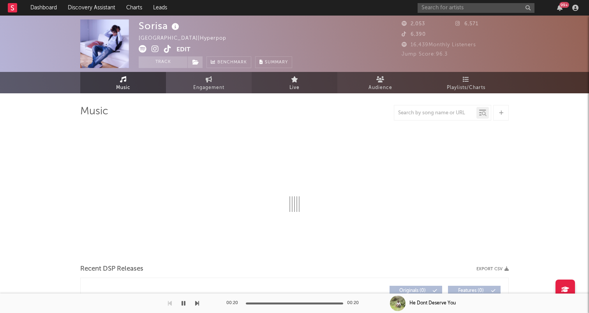
select select "1w"
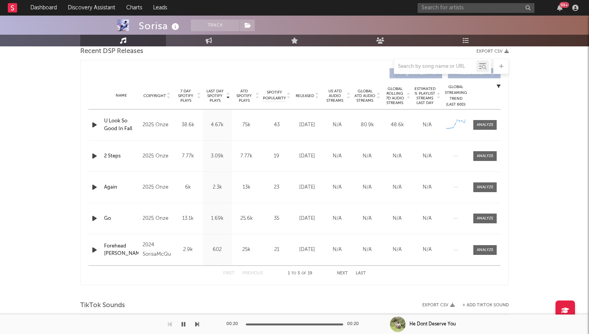
scroll to position [281, 0]
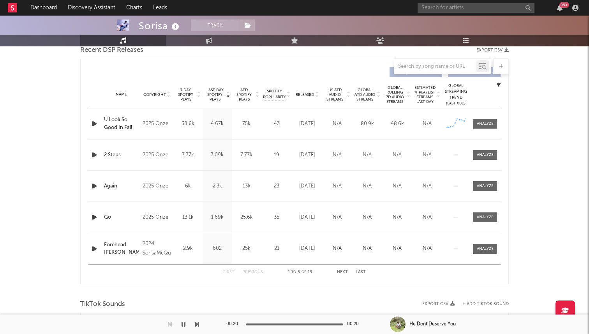
click at [185, 93] on span "7 Day Spotify Plays" at bounding box center [185, 95] width 21 height 14
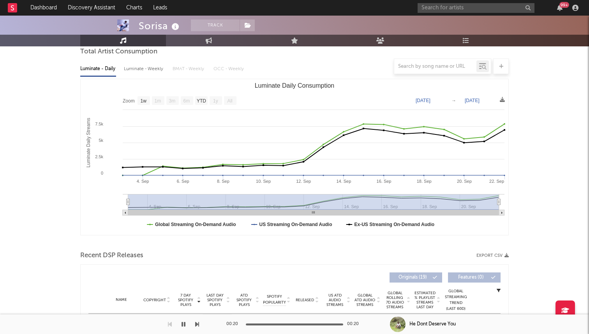
scroll to position [37, 0]
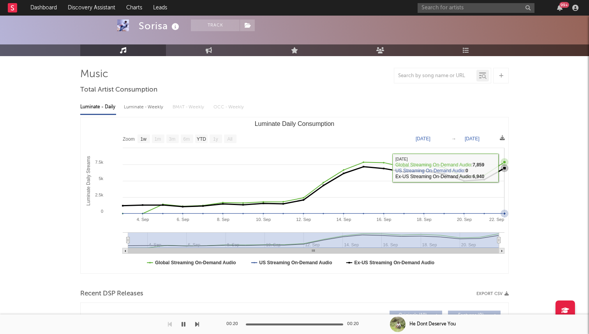
click at [502, 165] on icon "Luminate Daily Consumption" at bounding box center [504, 168] width 8 height 8
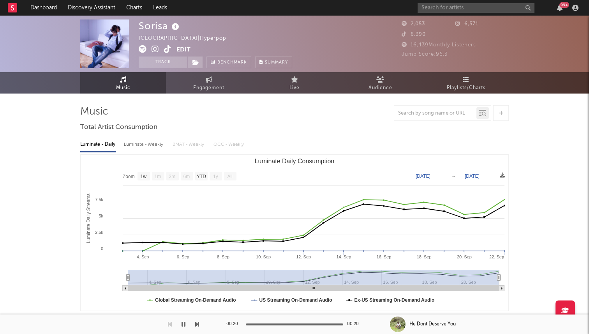
click at [157, 48] on icon at bounding box center [154, 49] width 7 height 8
click at [108, 41] on img at bounding box center [104, 43] width 49 height 49
click at [167, 49] on icon at bounding box center [167, 49] width 7 height 8
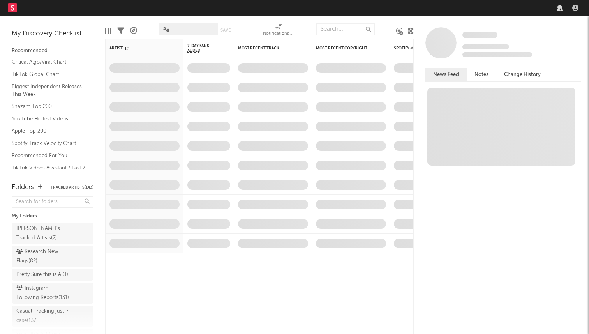
click at [452, 10] on nav "Dashboard Discovery Assistant Charts Leads" at bounding box center [294, 8] width 589 height 16
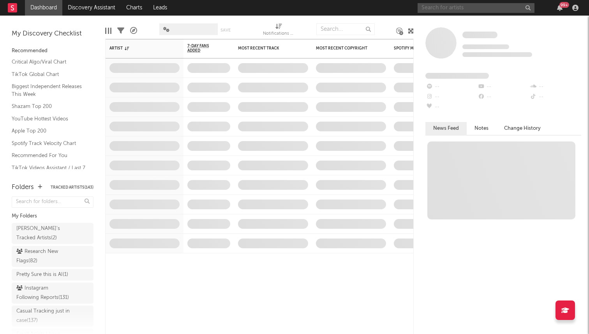
click at [465, 7] on input "text" at bounding box center [475, 8] width 117 height 10
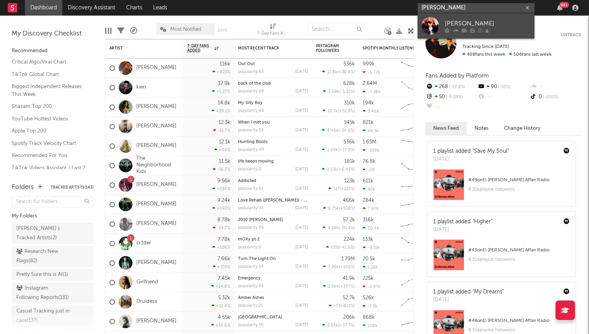
type input "[PERSON_NAME]"
click at [498, 20] on div "[PERSON_NAME]" at bounding box center [488, 23] width 86 height 9
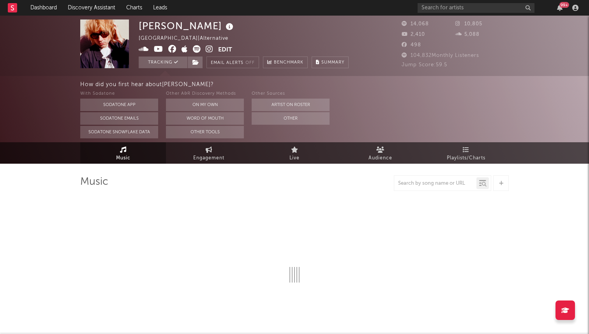
select select "6m"
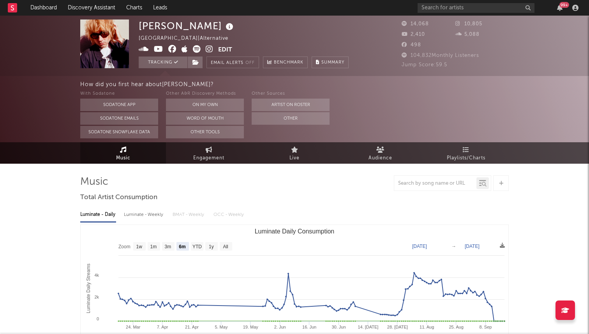
click at [207, 48] on icon at bounding box center [209, 49] width 7 height 8
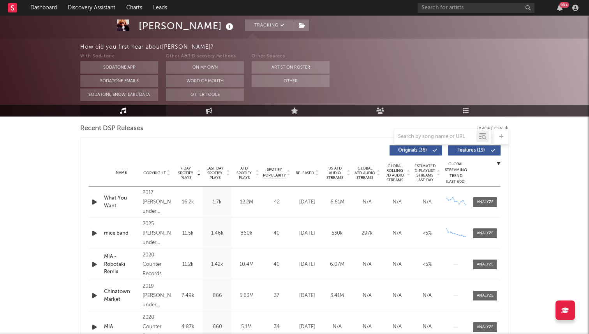
scroll to position [272, 0]
click at [88, 204] on div at bounding box center [95, 203] width 14 height 10
click at [93, 202] on icon "button" at bounding box center [94, 203] width 8 height 10
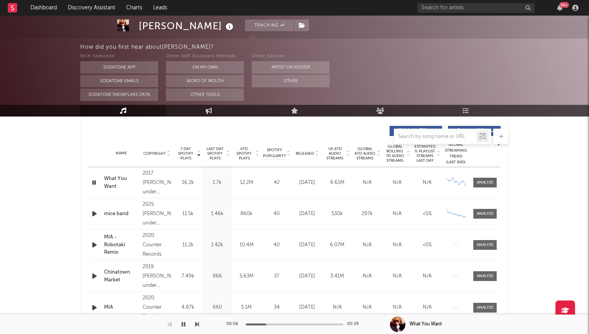
scroll to position [293, 0]
click at [93, 213] on icon "button" at bounding box center [94, 213] width 8 height 10
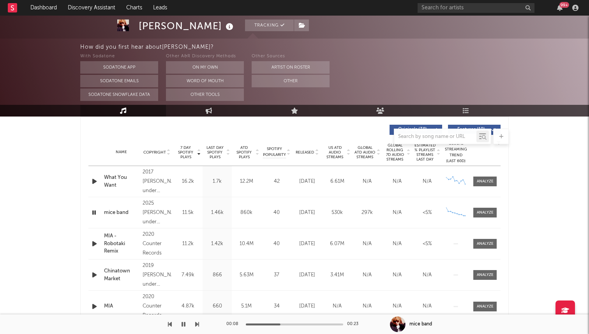
click at [97, 206] on div "Name mice band Copyright 2025 Danny Dwyer under exclusive license to Nettwerk M…" at bounding box center [294, 212] width 412 height 31
click at [95, 211] on icon "button" at bounding box center [93, 213] width 7 height 10
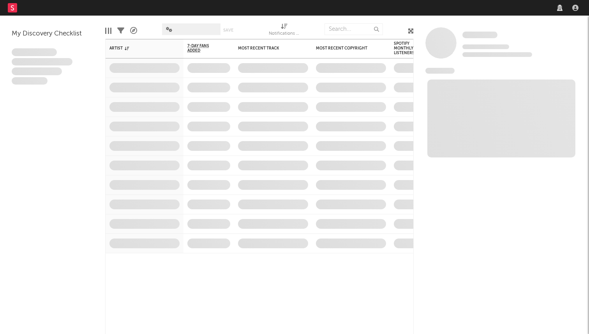
click at [456, 11] on nav "Dashboard Discovery Assistant Charts Leads" at bounding box center [294, 8] width 589 height 16
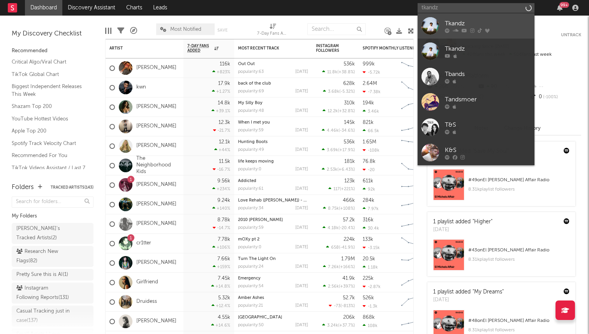
type input "tkandz"
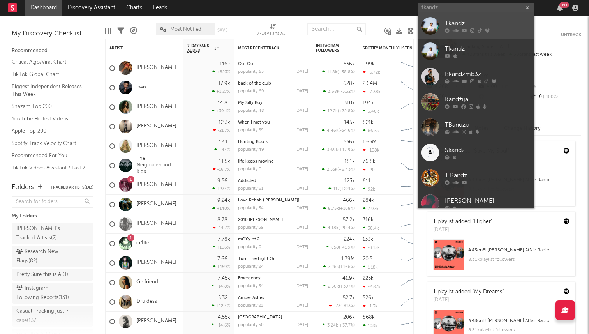
click at [440, 26] on link "Tkandz" at bounding box center [475, 25] width 117 height 25
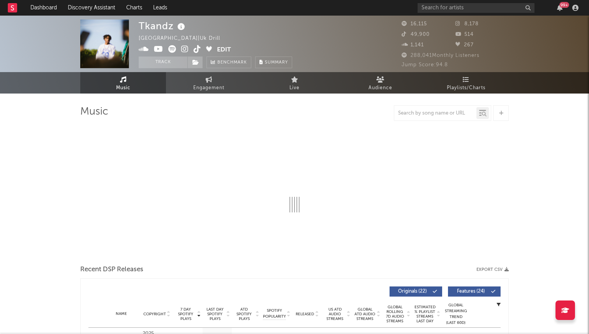
select select "6m"
